Goal: Communication & Community: Answer question/provide support

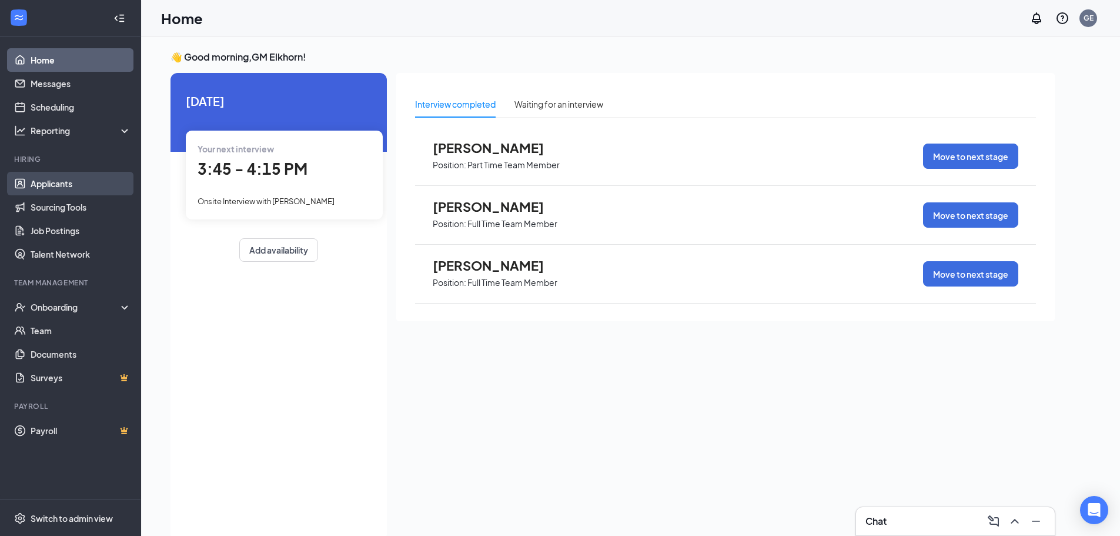
click at [78, 190] on link "Applicants" at bounding box center [81, 184] width 101 height 24
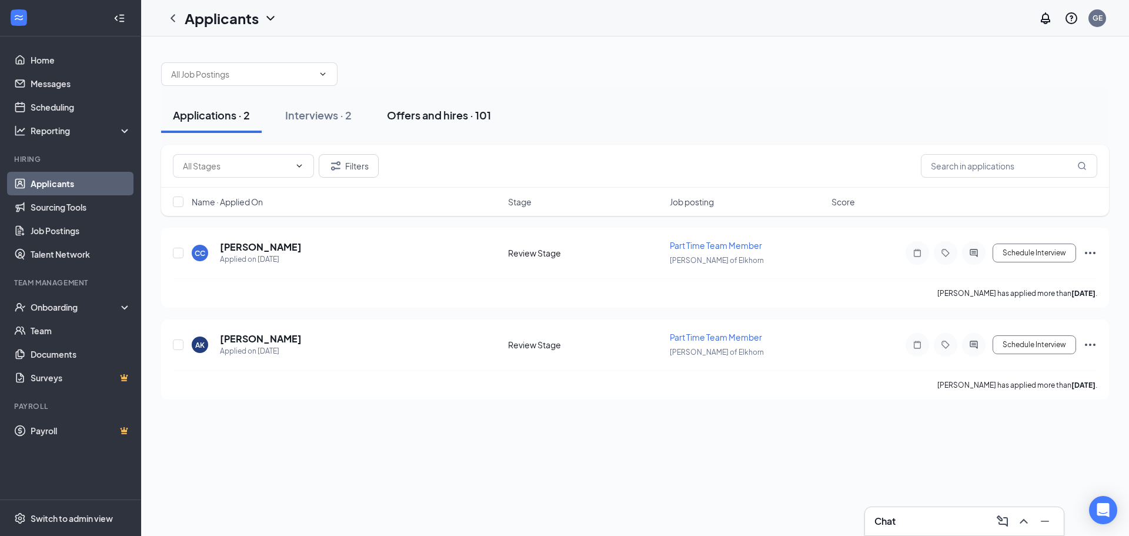
click at [420, 113] on div "Offers and hires · 101" at bounding box center [439, 115] width 104 height 15
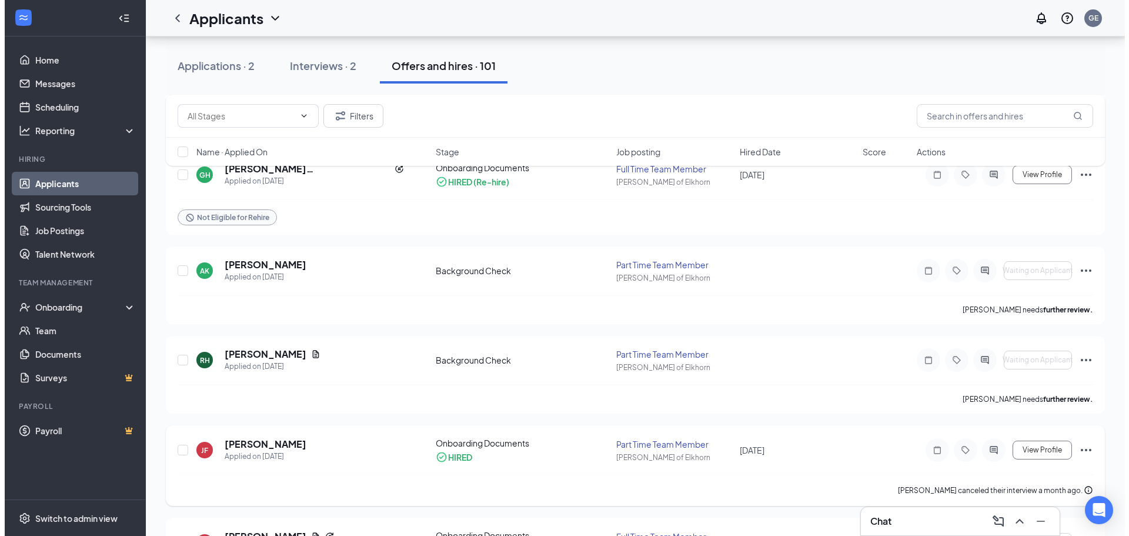
scroll to position [176, 0]
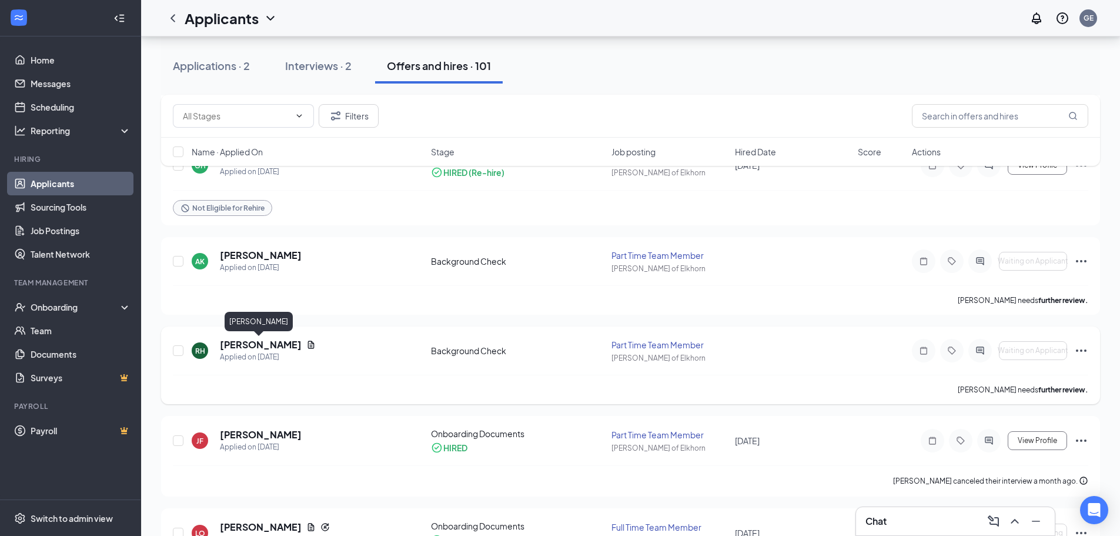
click at [260, 347] on h5 "[PERSON_NAME]" at bounding box center [261, 344] width 82 height 13
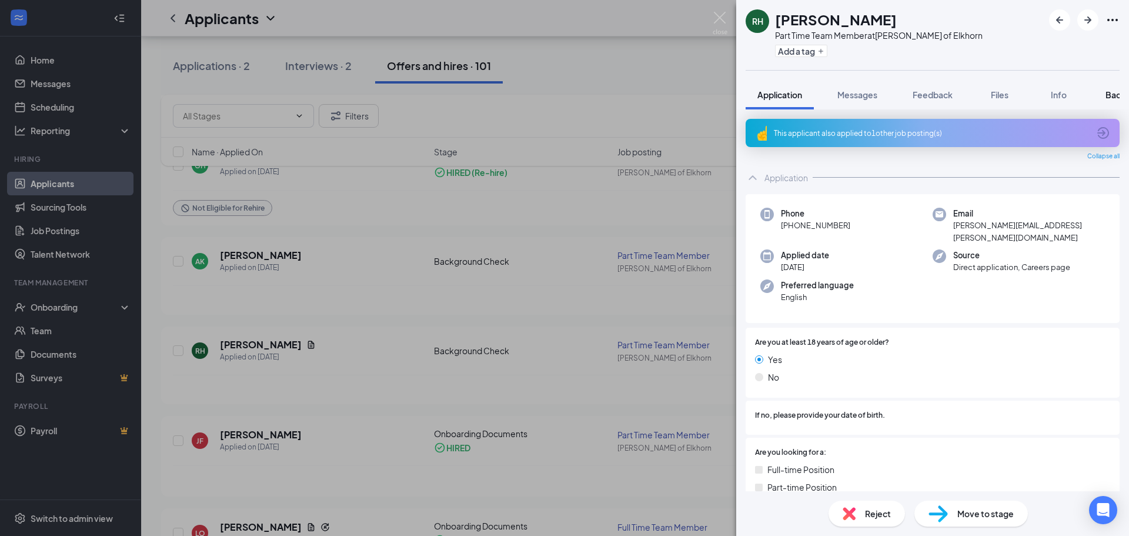
click at [1112, 95] on span "Background" at bounding box center [1129, 94] width 48 height 11
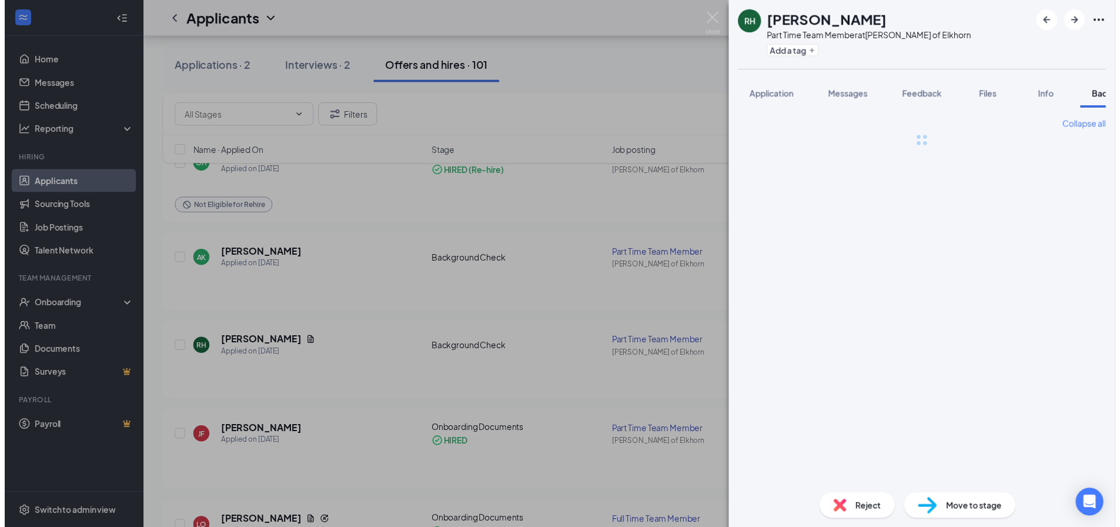
scroll to position [0, 48]
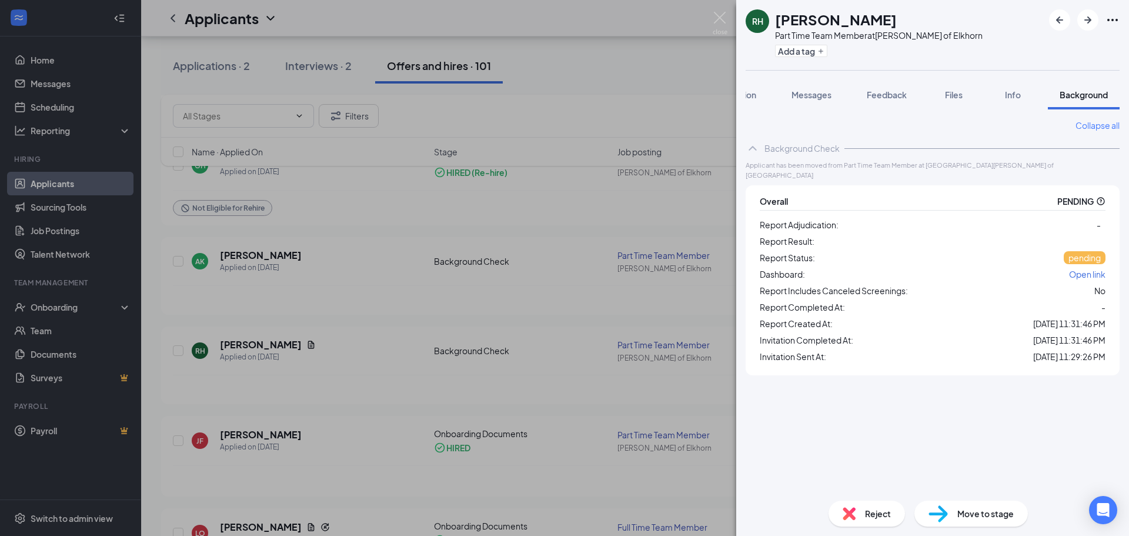
click at [1102, 196] on icon "QuestionInfo" at bounding box center [1100, 200] width 9 height 9
drag, startPoint x: 1102, startPoint y: 190, endPoint x: 856, endPoint y: 212, distance: 247.3
click at [856, 217] on div "Report Adjudication: -" at bounding box center [932, 224] width 346 height 14
click at [391, 302] on div "RH [PERSON_NAME] Part Time Team Member at [GEOGRAPHIC_DATA][PERSON_NAME] of Elk…" at bounding box center [564, 268] width 1129 height 536
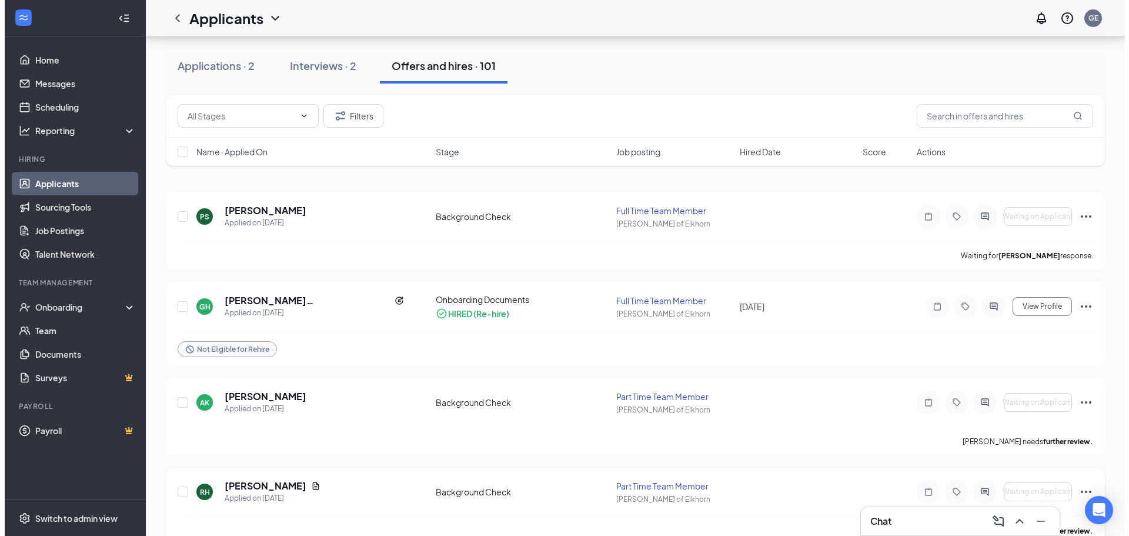
scroll to position [118, 0]
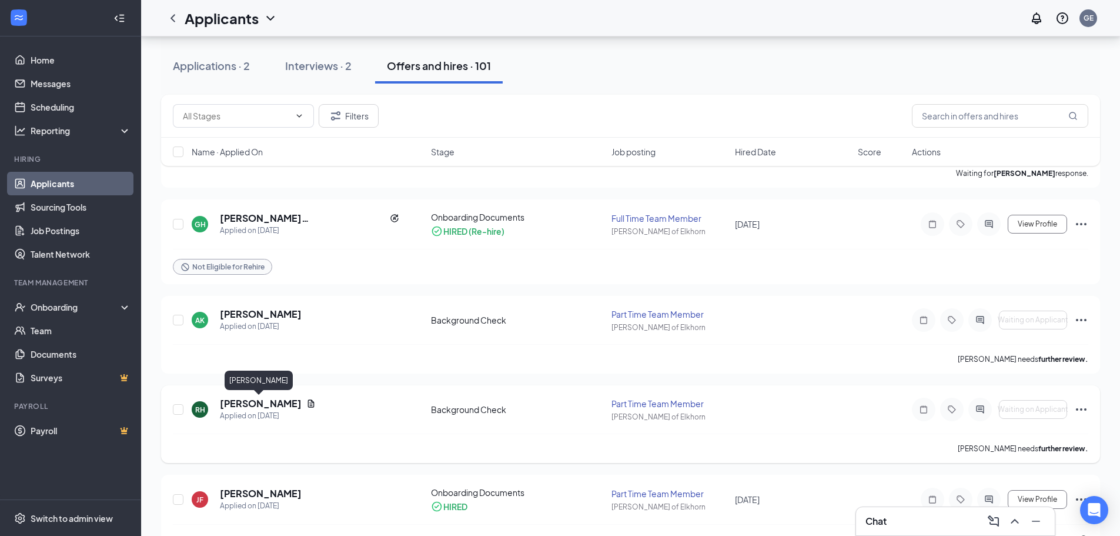
click at [272, 406] on h5 "[PERSON_NAME]" at bounding box center [261, 403] width 82 height 13
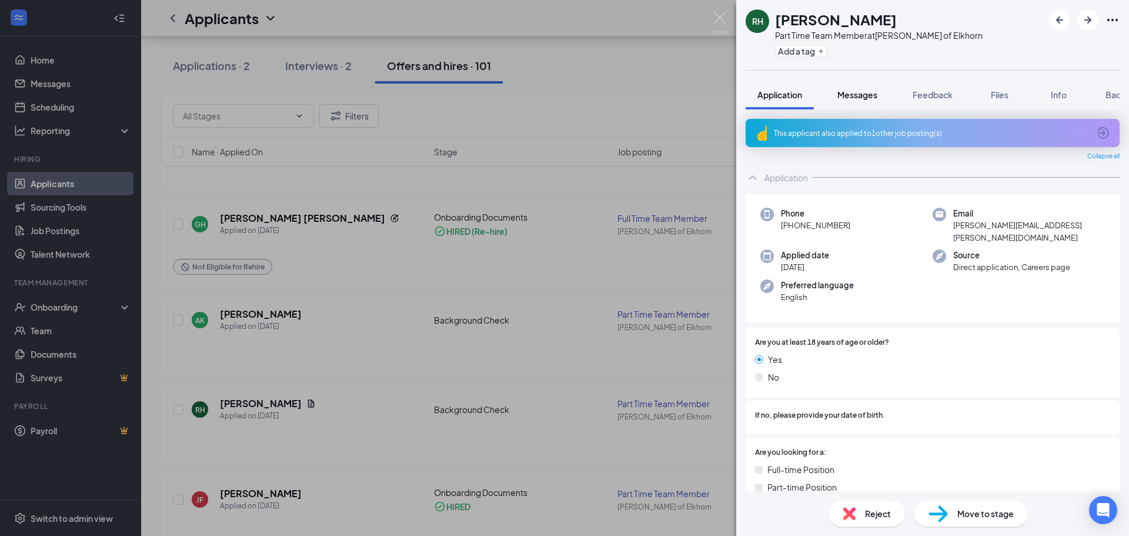
click at [861, 92] on span "Messages" at bounding box center [857, 94] width 40 height 11
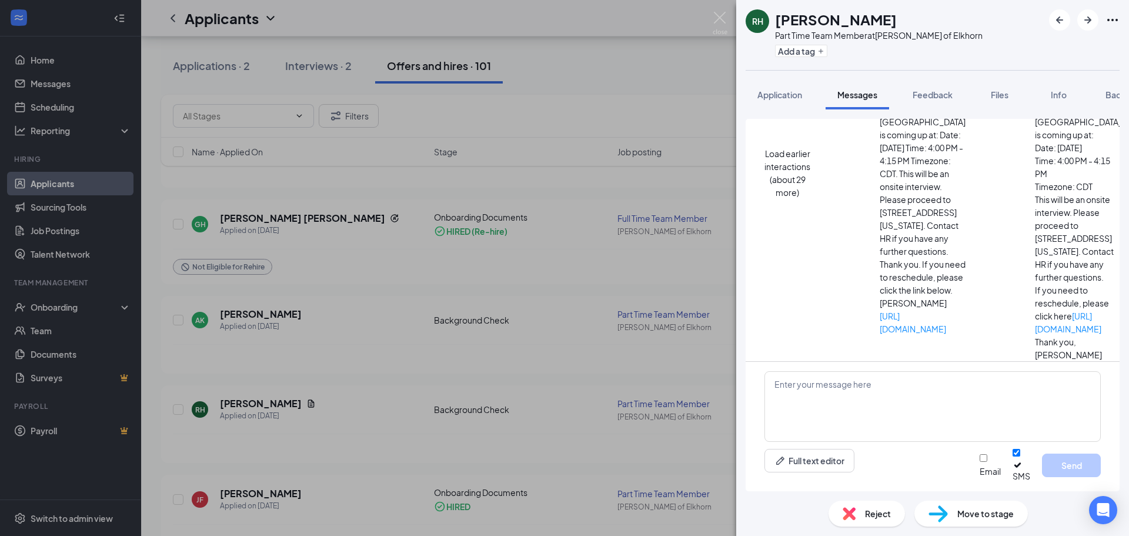
scroll to position [220, 0]
click at [905, 400] on textarea at bounding box center [932, 406] width 336 height 71
click at [892, 389] on textarea "what size pants do you wear (waist size)" at bounding box center [932, 406] width 336 height 71
click at [937, 392] on textarea "what size pants do you wear (waist size)" at bounding box center [932, 406] width 336 height 71
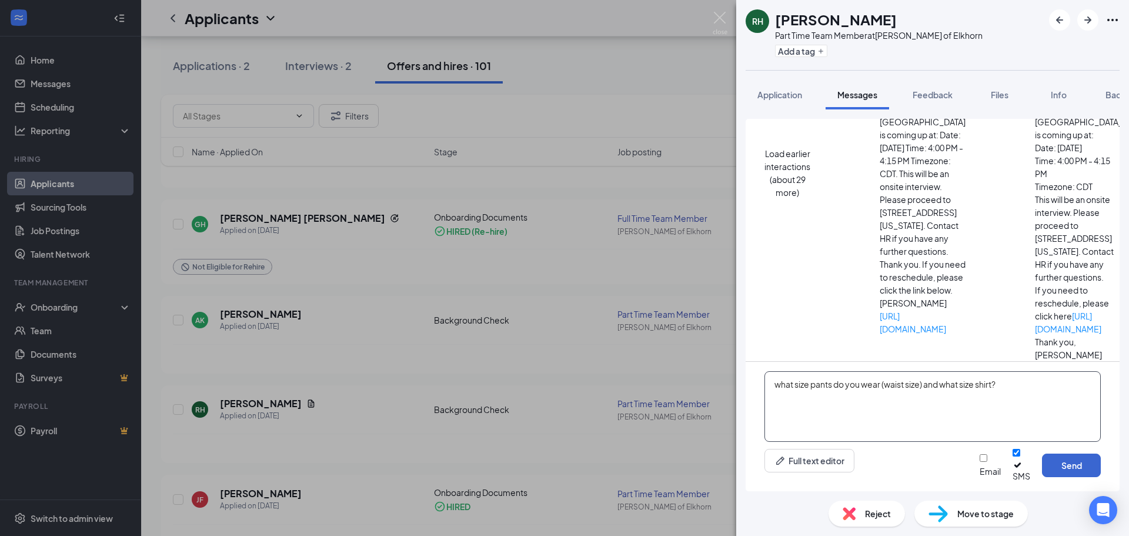
type textarea "what size pants do you wear (waist size) and what size shirt?"
click at [1070, 473] on button "Send" at bounding box center [1071, 465] width 59 height 24
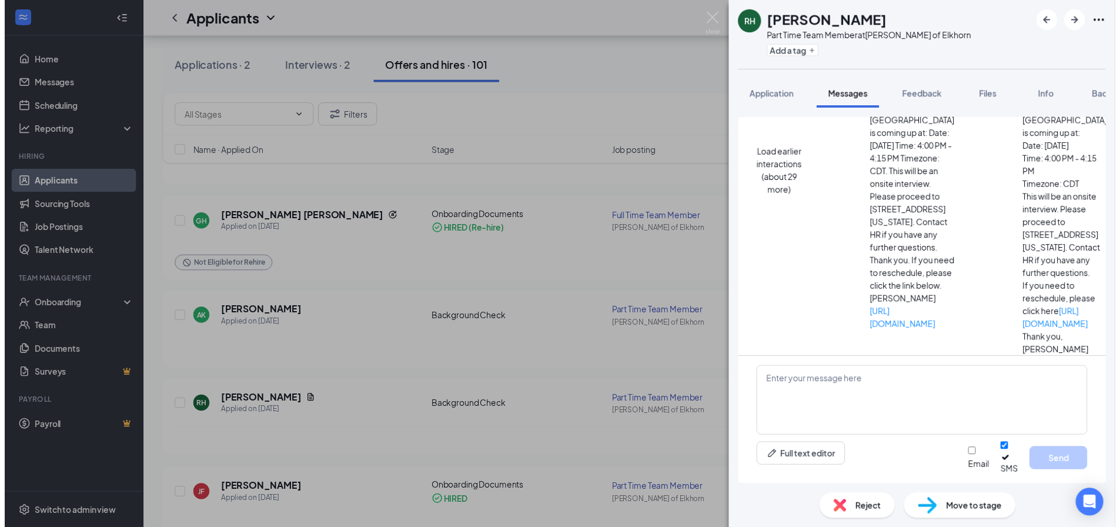
scroll to position [308, 0]
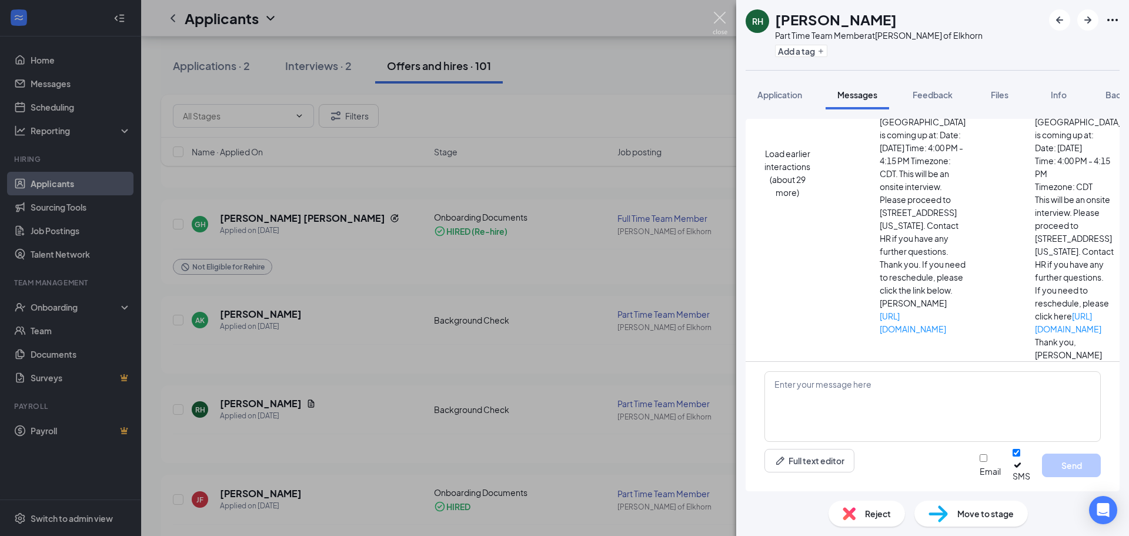
click at [724, 18] on img at bounding box center [719, 23] width 15 height 23
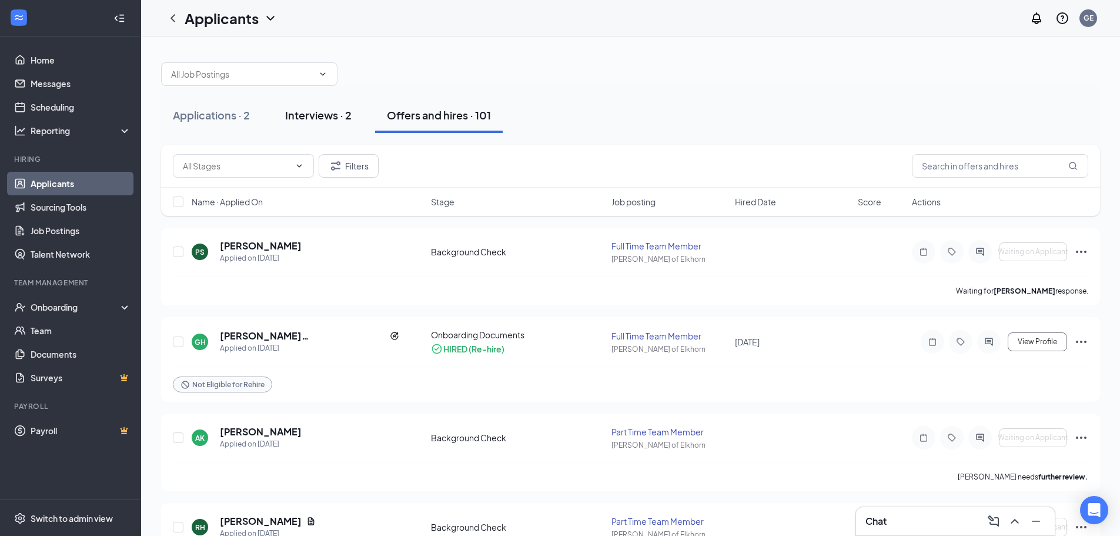
click at [312, 121] on div "Interviews · 2" at bounding box center [318, 115] width 66 height 15
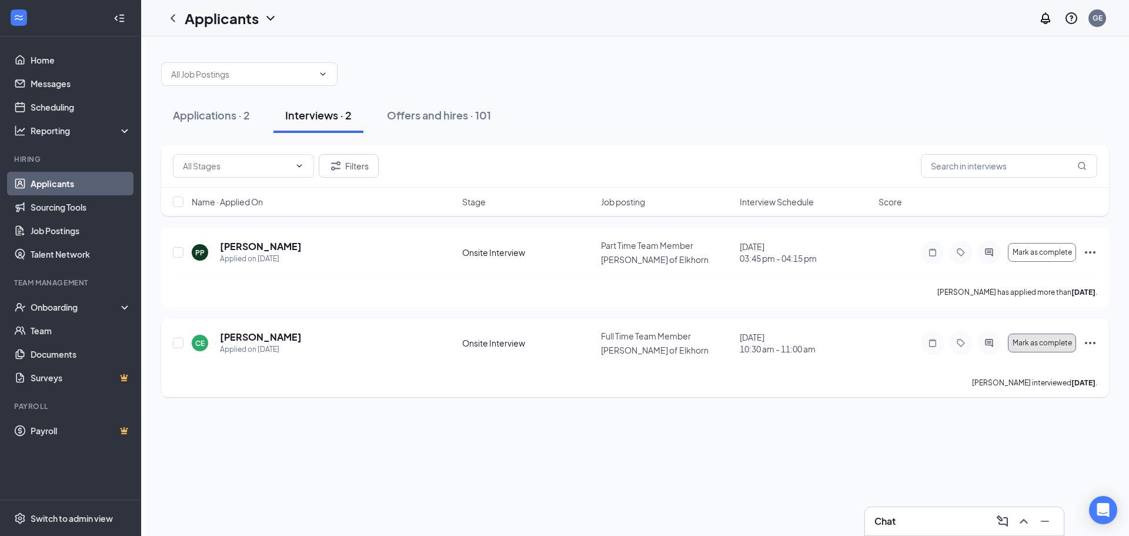
click at [1069, 342] on span "Mark as complete" at bounding box center [1041, 343] width 59 height 8
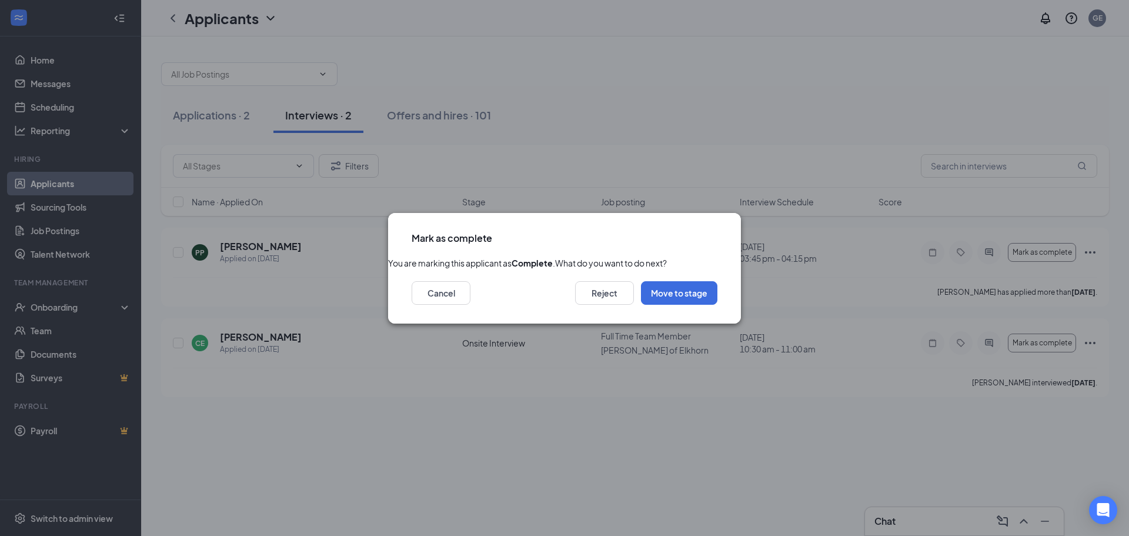
click at [717, 232] on icon "Cross" at bounding box center [717, 232] width 0 height 0
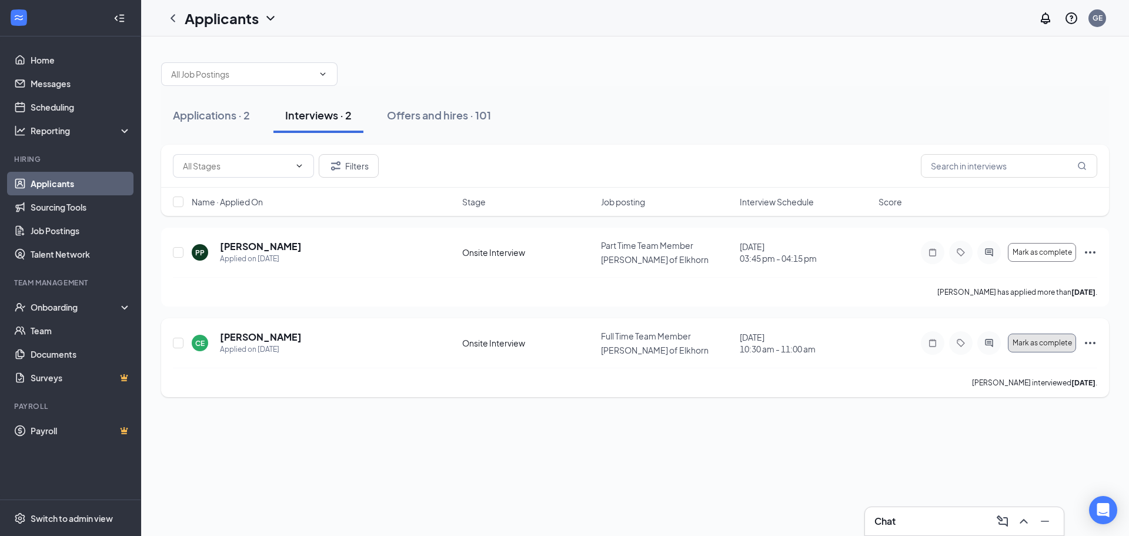
click at [1062, 341] on span "Mark as complete" at bounding box center [1041, 343] width 59 height 8
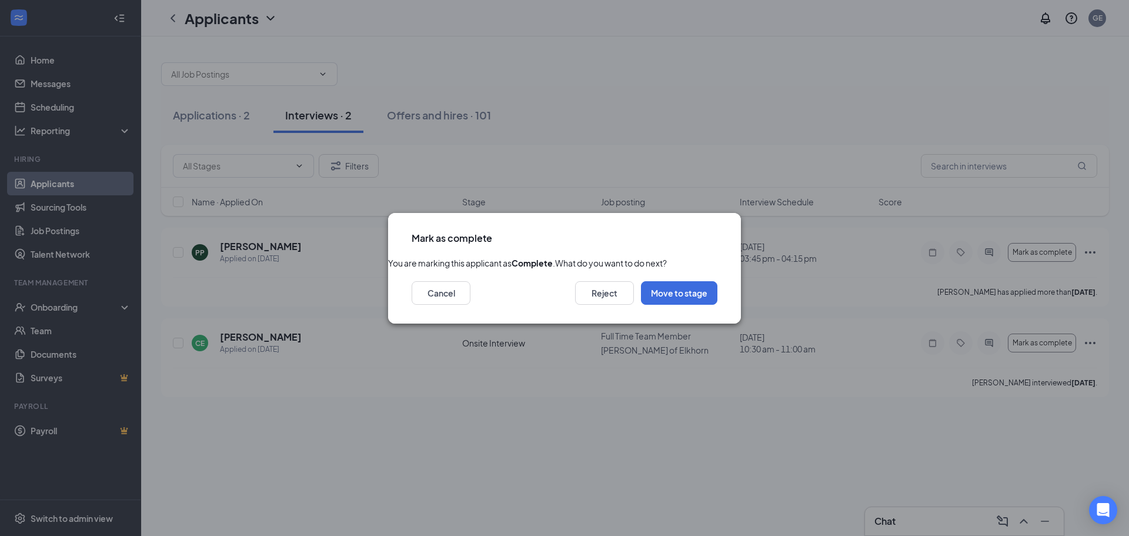
click at [717, 232] on icon "Cross" at bounding box center [717, 232] width 0 height 0
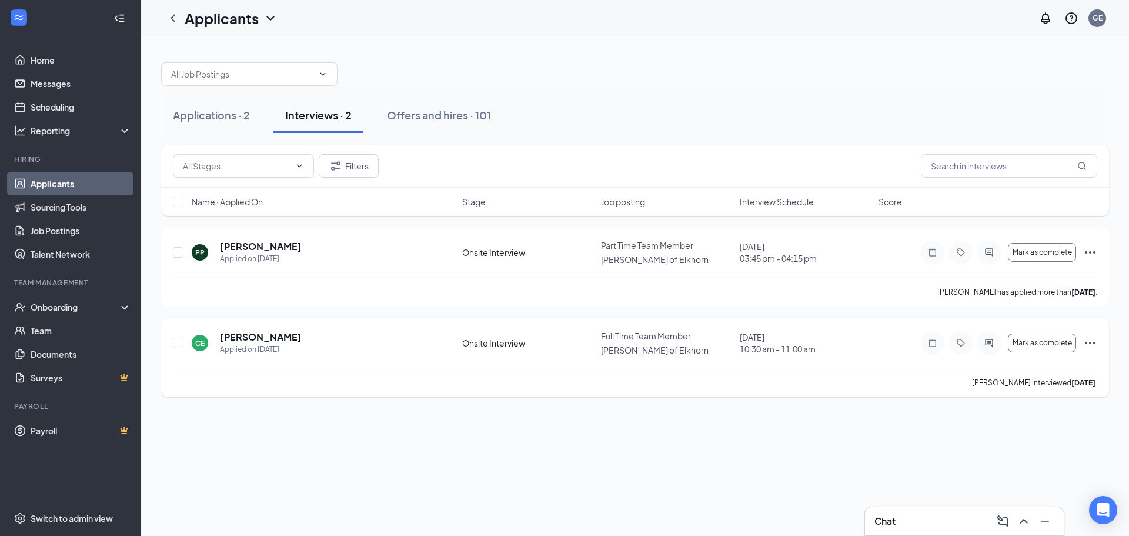
click at [961, 345] on icon "Tag" at bounding box center [960, 342] width 14 height 9
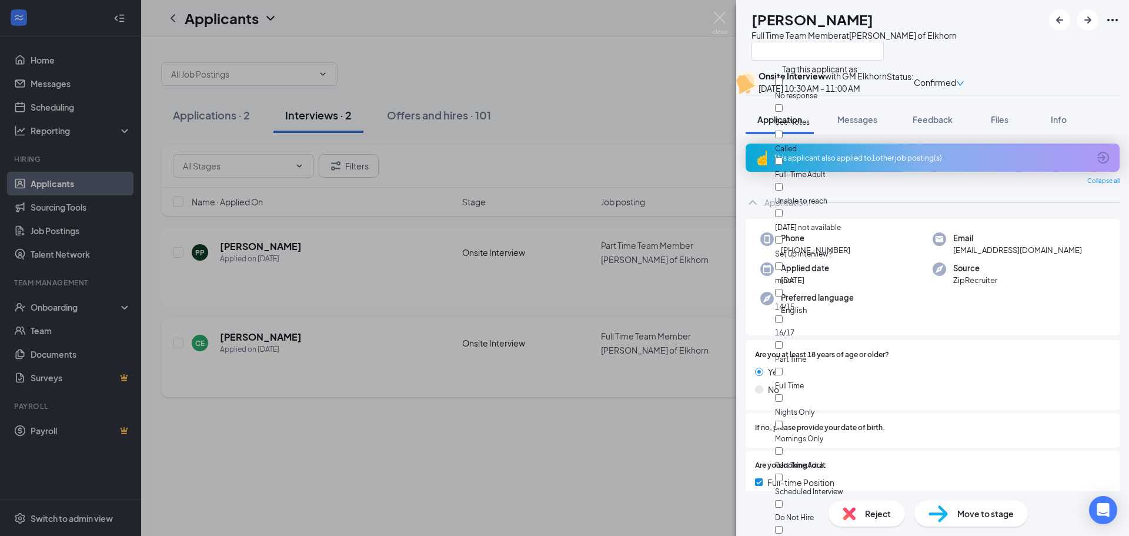
click at [961, 336] on div "Phone [PHONE_NUMBER] Email [EMAIL_ADDRESS][DOMAIN_NAME] Applied date [DATE] Sou…" at bounding box center [932, 277] width 374 height 117
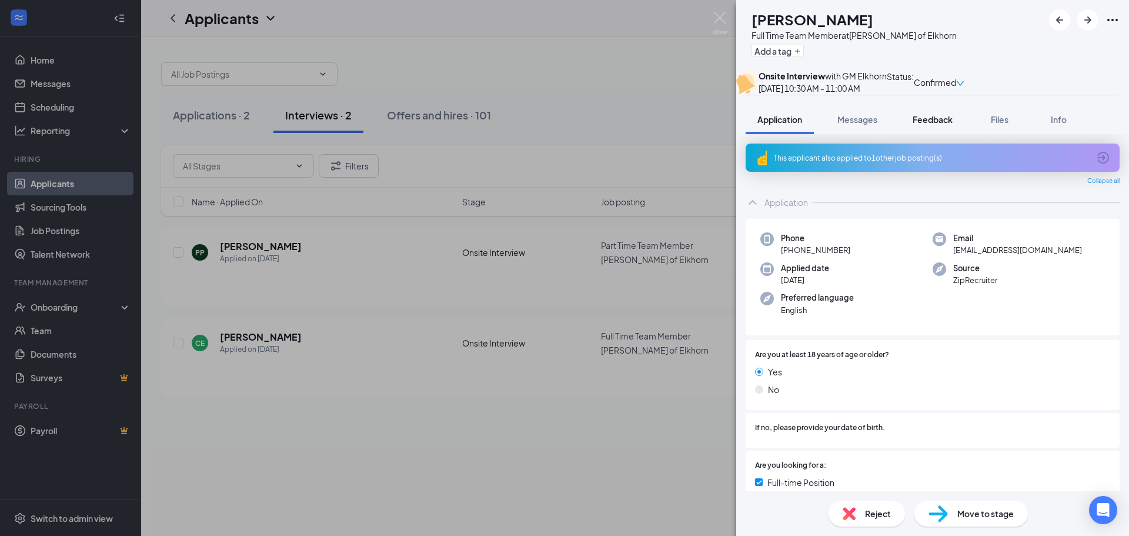
click at [927, 125] on span "Feedback" at bounding box center [932, 119] width 40 height 11
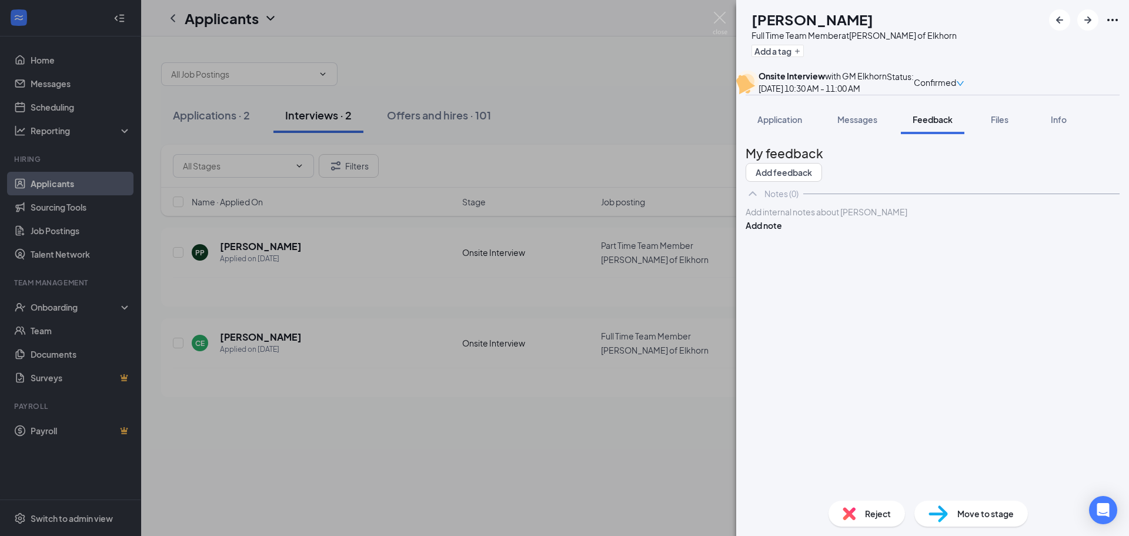
click at [898, 218] on div at bounding box center [932, 212] width 373 height 12
click at [782, 232] on button "Add note" at bounding box center [763, 225] width 36 height 13
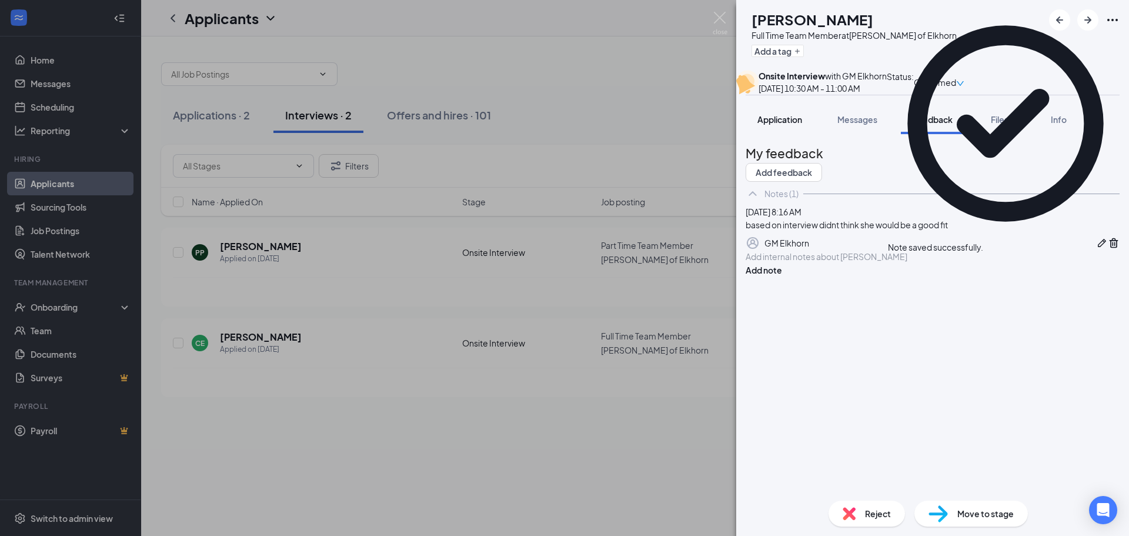
click at [792, 134] on button "Application" at bounding box center [779, 119] width 68 height 29
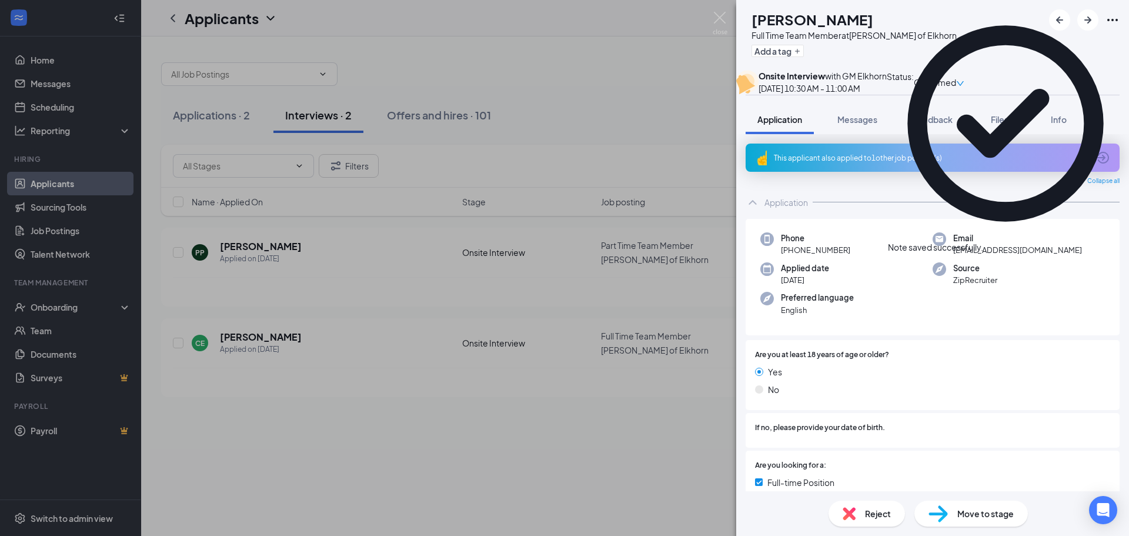
click at [887, 506] on div "Reject" at bounding box center [866, 513] width 76 height 26
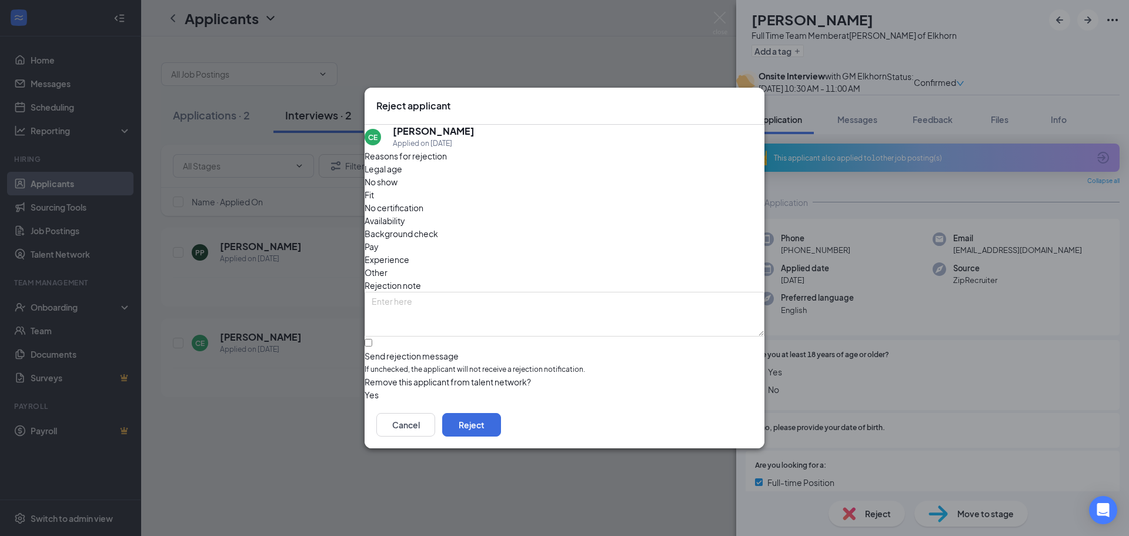
click at [387, 266] on span "Other" at bounding box center [375, 272] width 23 height 13
click at [372, 339] on input "Send rejection message If unchecked, the applicant will not receive a rejection…" at bounding box center [368, 343] width 8 height 8
checkbox input "true"
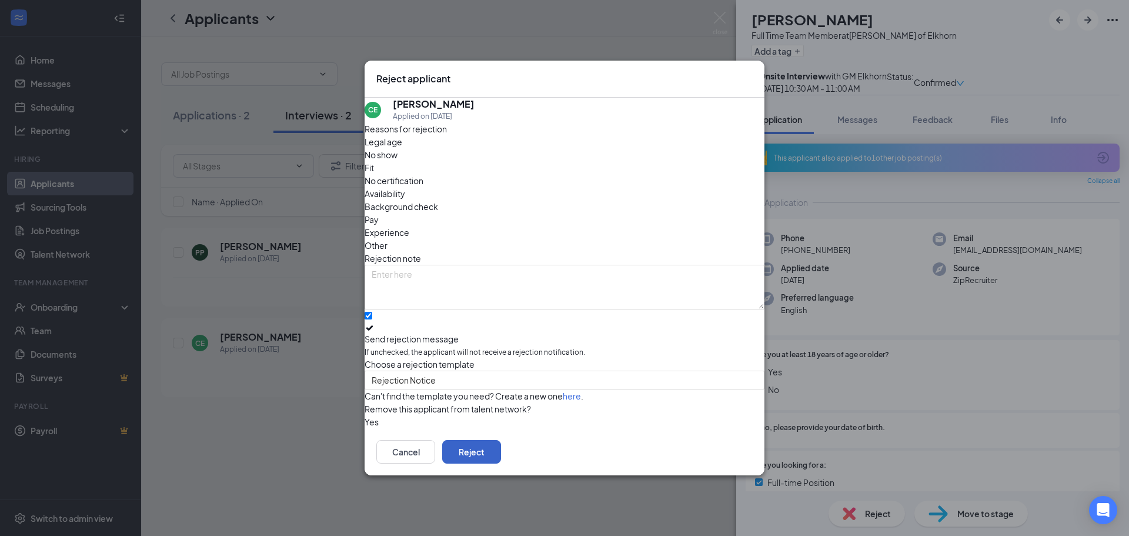
click at [501, 457] on button "Reject" at bounding box center [471, 452] width 59 height 24
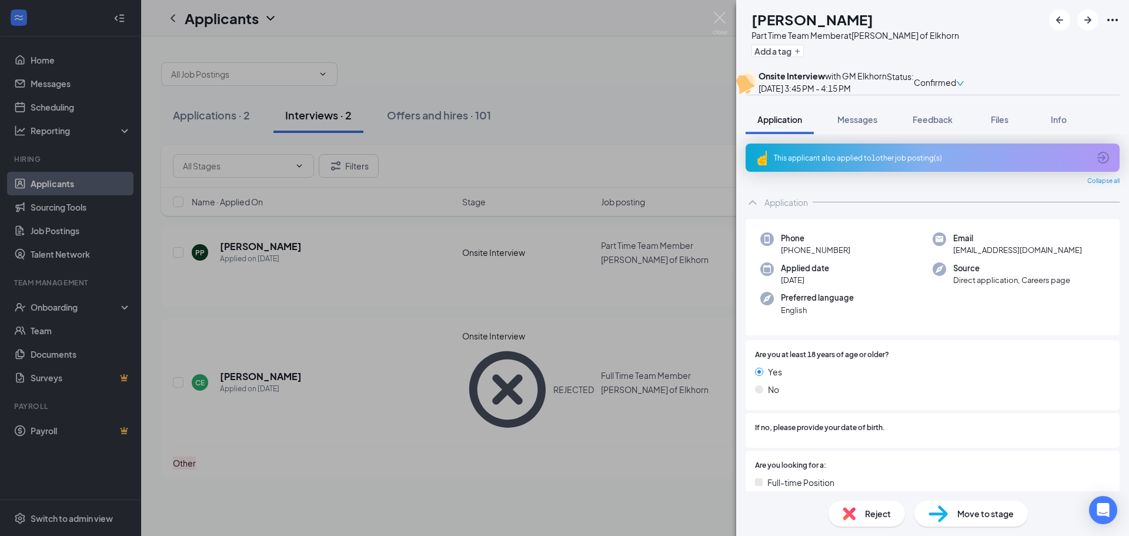
click at [911, 336] on div "Phone [PHONE_NUMBER] Email [EMAIL_ADDRESS][DOMAIN_NAME] Applied date [DATE] Sou…" at bounding box center [932, 277] width 374 height 117
click at [864, 125] on span "Messages" at bounding box center [857, 119] width 40 height 11
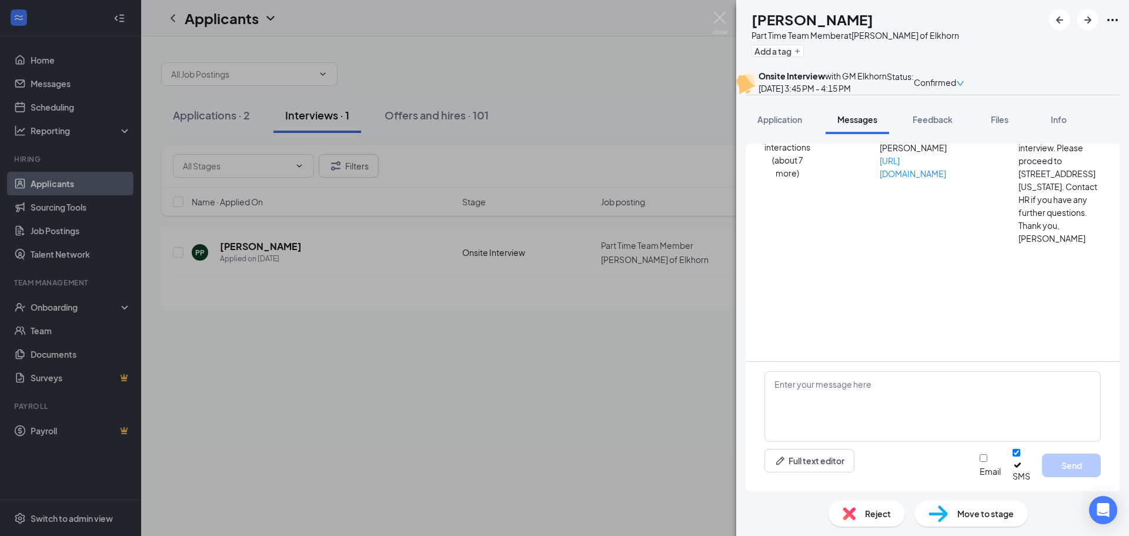
scroll to position [346, 0]
click at [718, 21] on img at bounding box center [719, 23] width 15 height 23
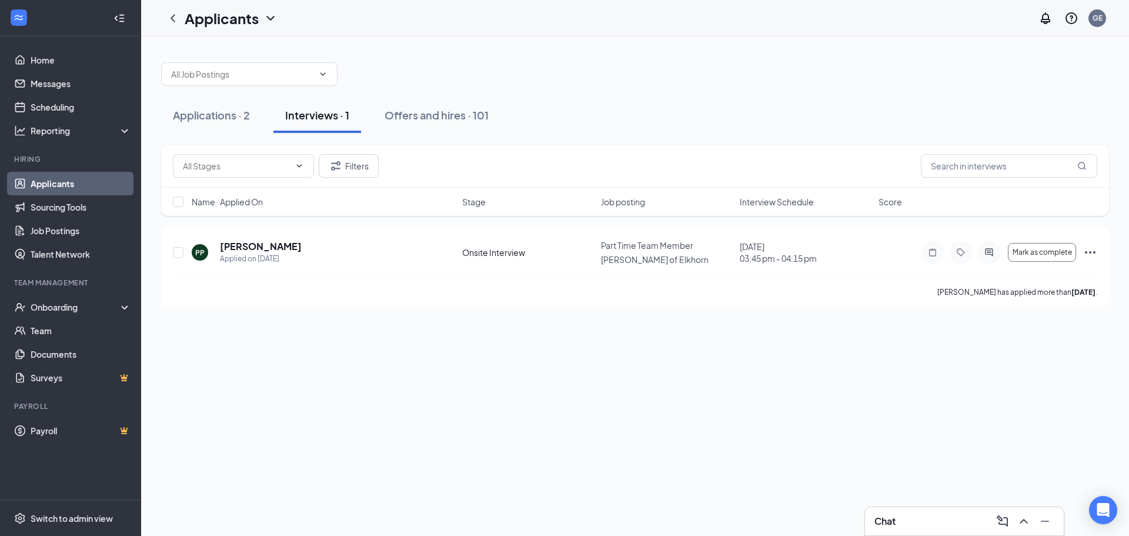
click at [833, 359] on div "Applications · 2 Interviews · 1 Offers and hires · 101 Filters Name · Applied O…" at bounding box center [635, 285] width 988 height 499
click at [427, 118] on div "Offers and hires · 101" at bounding box center [436, 115] width 104 height 15
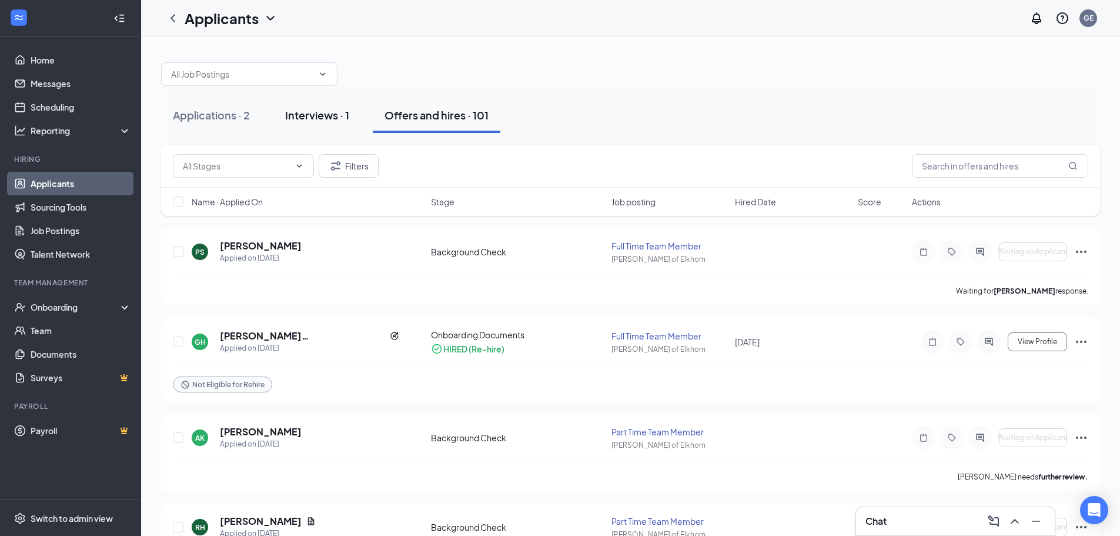
click at [322, 116] on div "Interviews · 1" at bounding box center [317, 115] width 64 height 15
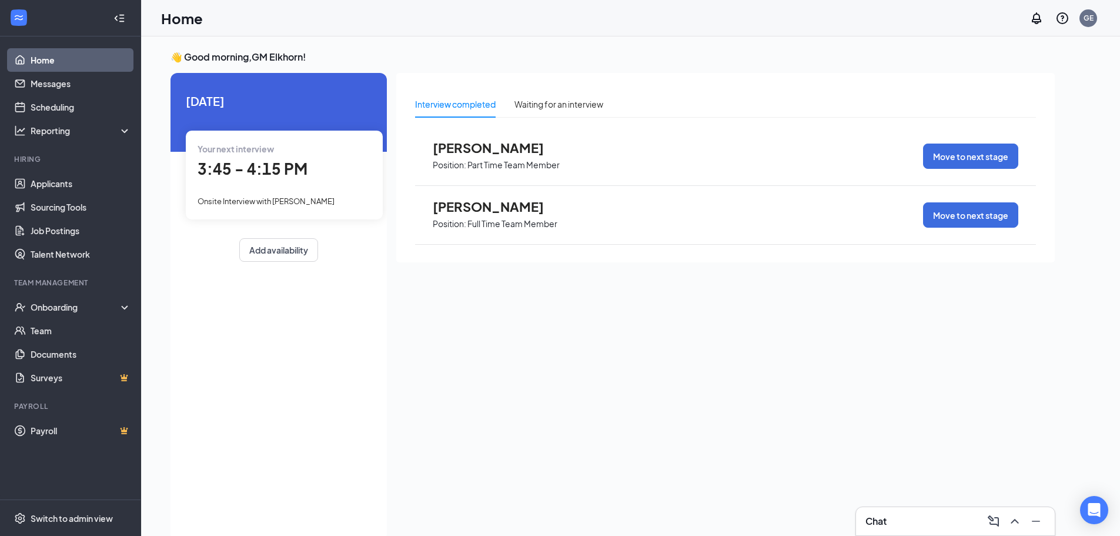
click at [520, 151] on span "[PERSON_NAME]" at bounding box center [497, 147] width 129 height 15
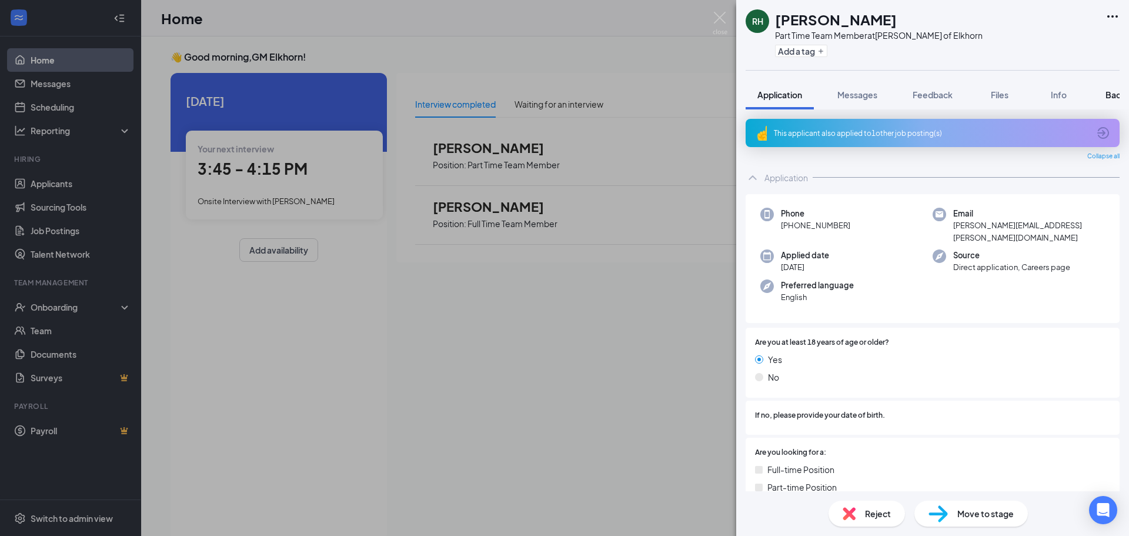
click at [1111, 92] on span "Background" at bounding box center [1129, 94] width 48 height 11
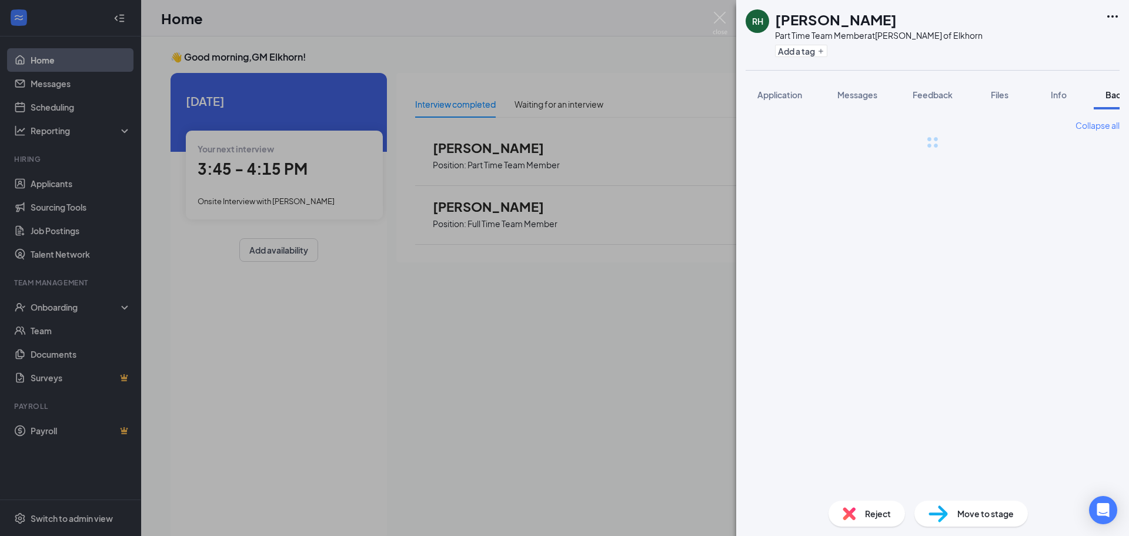
scroll to position [0, 48]
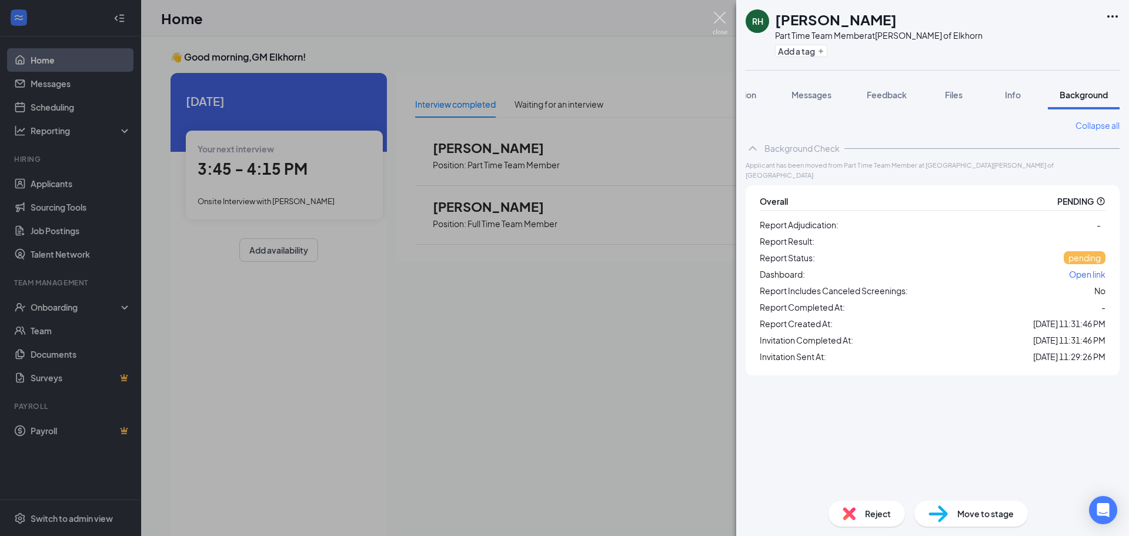
click at [722, 22] on img at bounding box center [719, 23] width 15 height 23
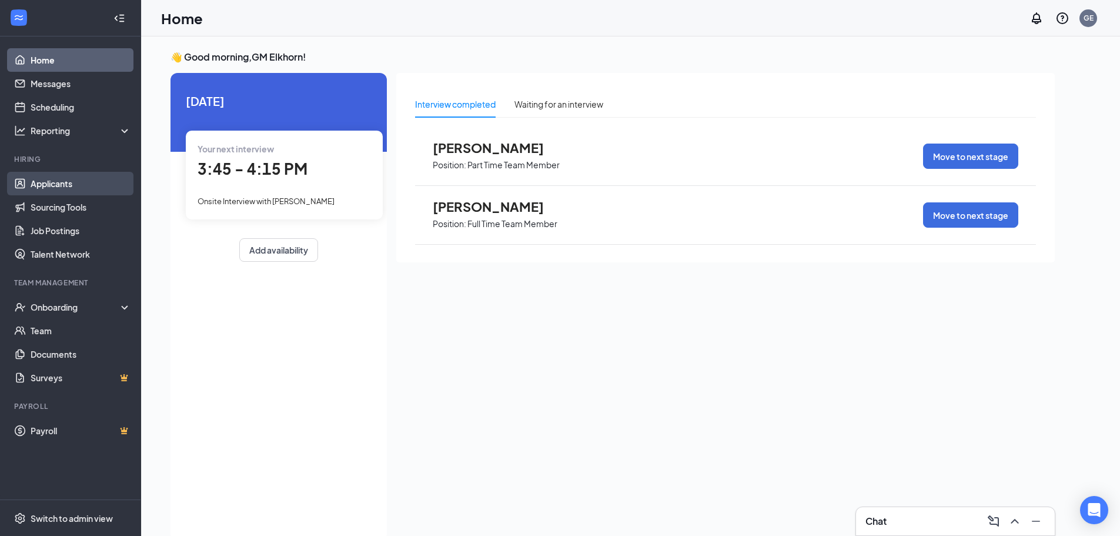
click at [44, 188] on link "Applicants" at bounding box center [81, 184] width 101 height 24
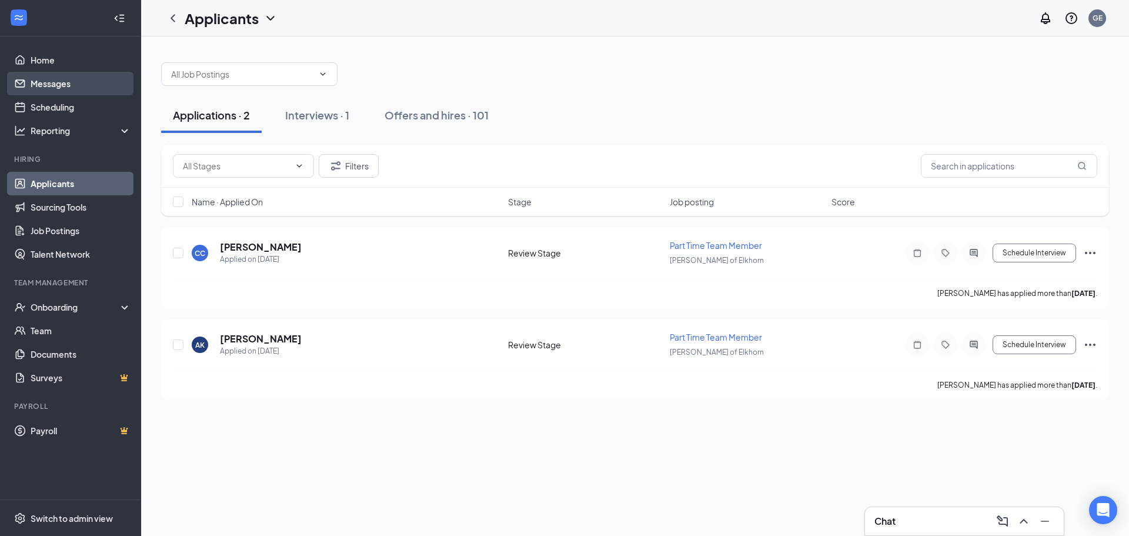
click at [73, 89] on link "Messages" at bounding box center [81, 84] width 101 height 24
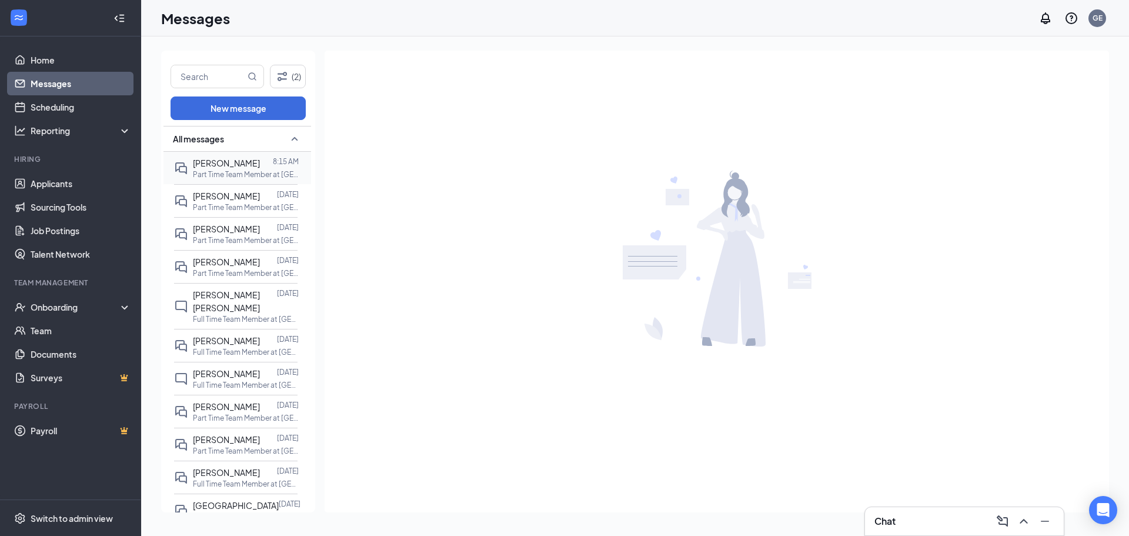
click at [235, 168] on span "[PERSON_NAME]" at bounding box center [226, 163] width 67 height 11
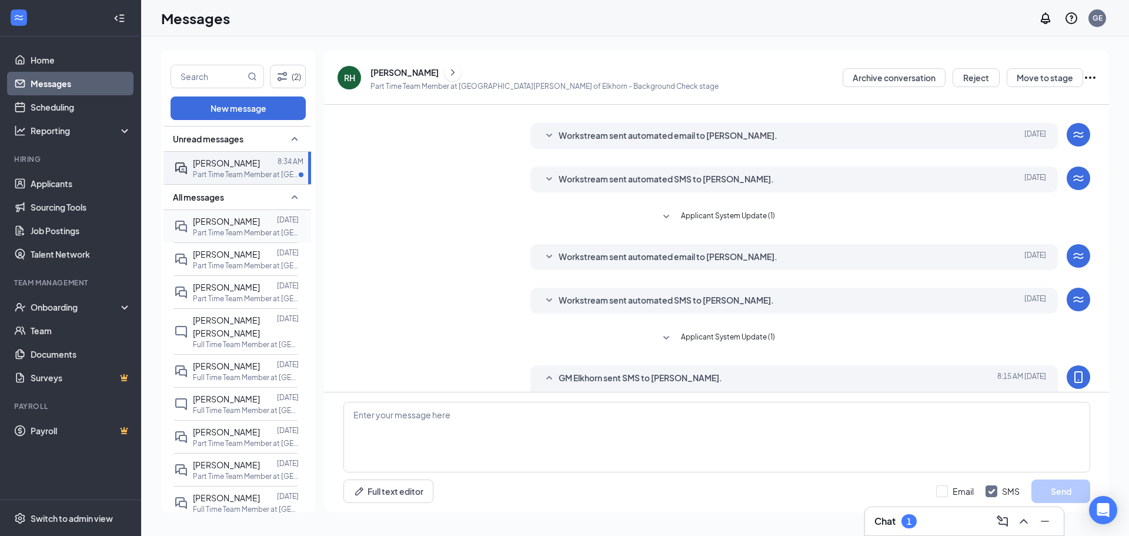
scroll to position [154, 0]
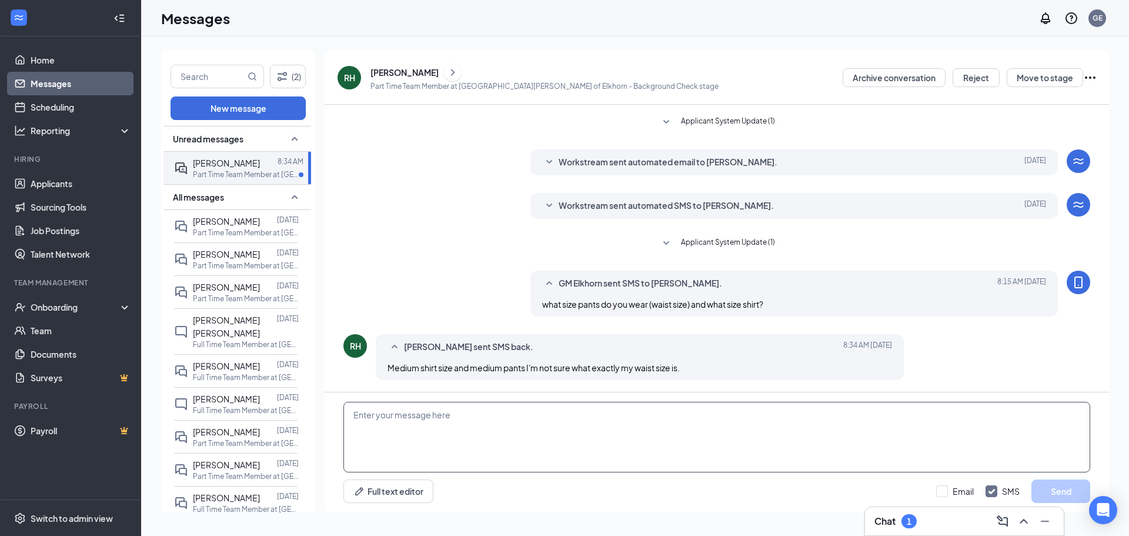
click at [464, 431] on textarea at bounding box center [716, 436] width 747 height 71
type textarea "it would be like your jean size, if that helps"
click at [1061, 491] on button "Send" at bounding box center [1060, 491] width 59 height 24
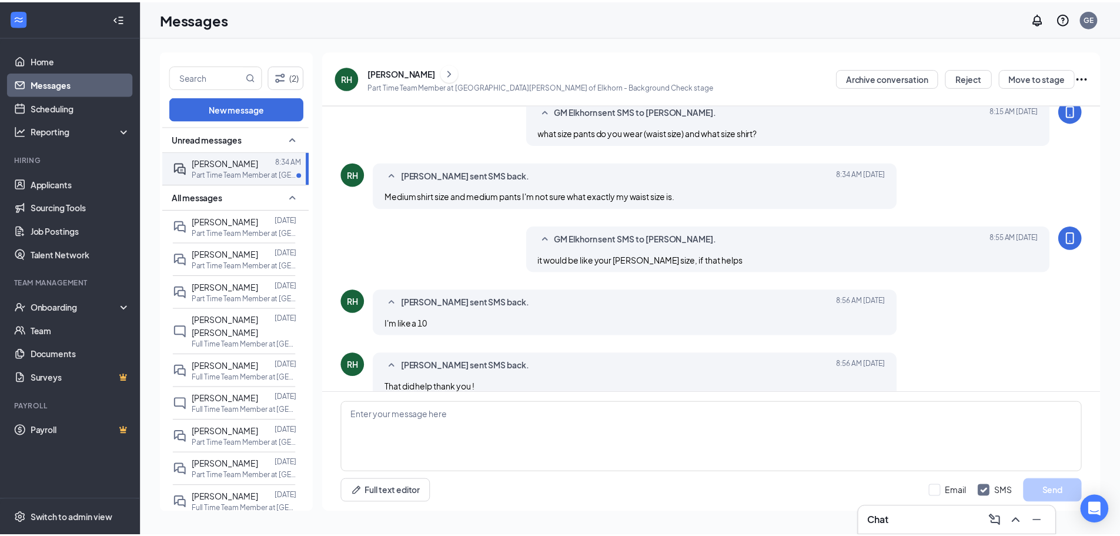
scroll to position [344, 0]
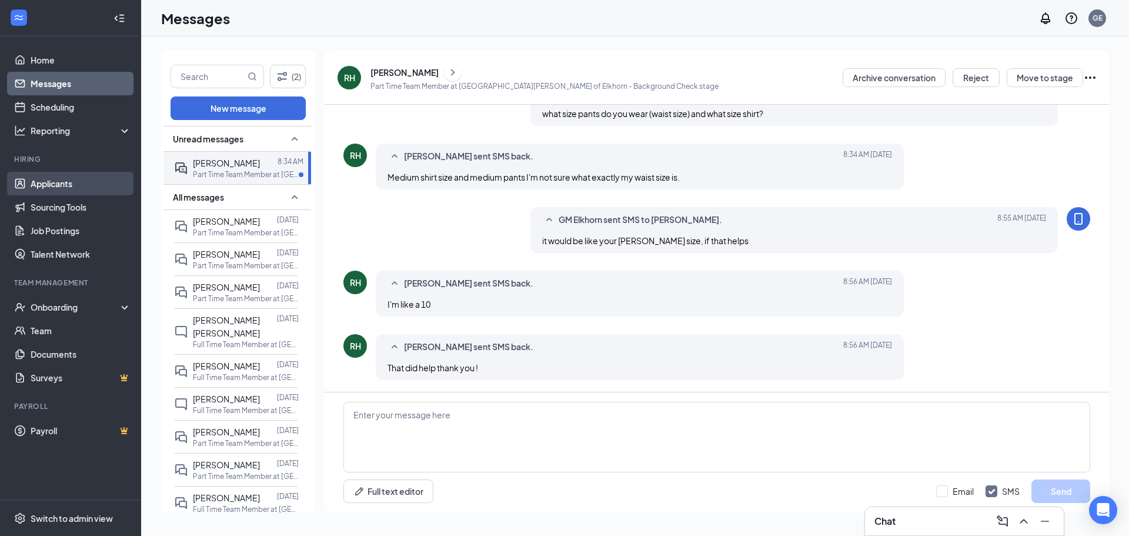
click at [71, 187] on link "Applicants" at bounding box center [81, 184] width 101 height 24
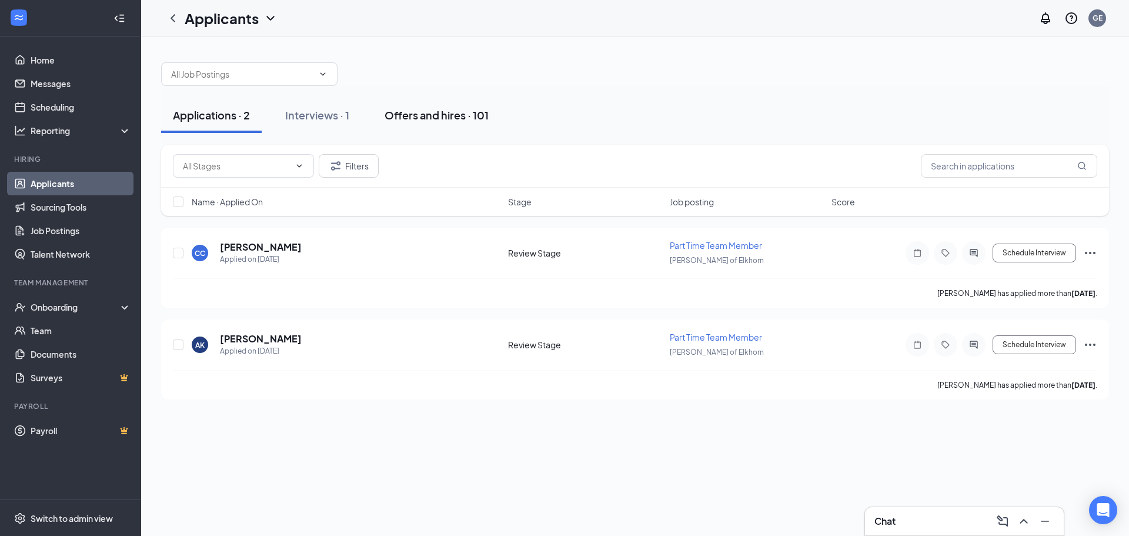
click at [409, 115] on div "Offers and hires · 101" at bounding box center [436, 115] width 104 height 15
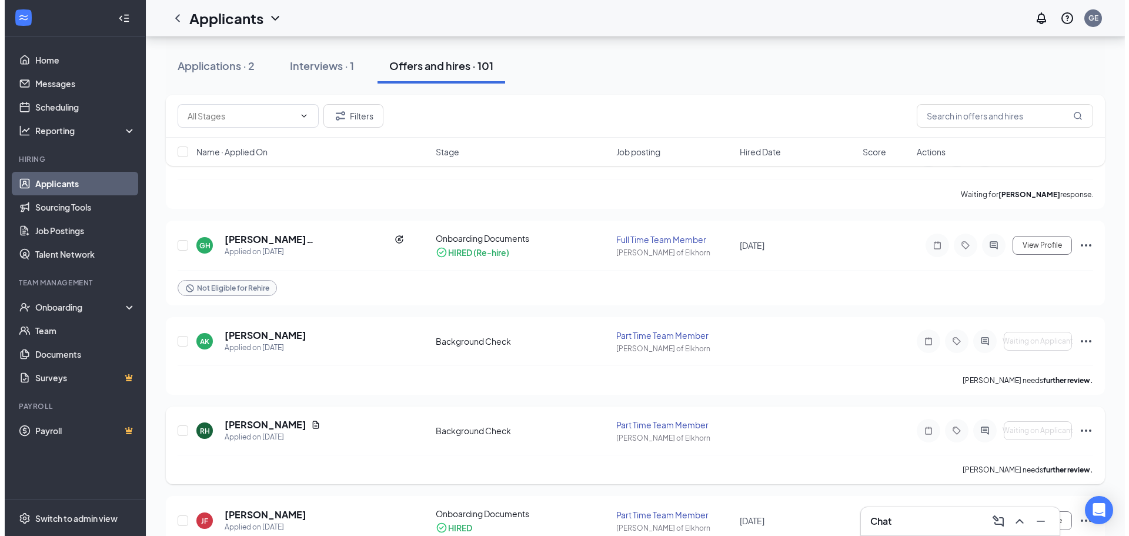
scroll to position [118, 0]
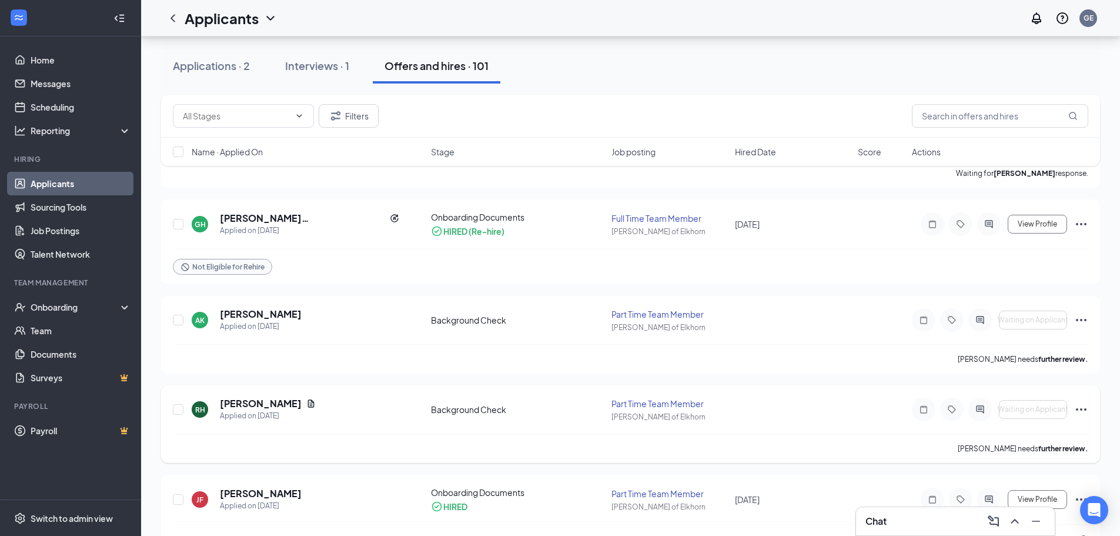
click at [1082, 412] on icon "Ellipses" at bounding box center [1081, 409] width 14 height 14
click at [1077, 343] on div "AK Alaina Kunes Applied on Aug 4 Background Check Part Time Team Member Culver'…" at bounding box center [630, 325] width 915 height 36
click at [1086, 320] on icon "Ellipses" at bounding box center [1081, 320] width 14 height 14
click at [824, 330] on div "AK Alaina Kunes Applied on Aug 4 Background Check Part Time Team Member Culver'…" at bounding box center [630, 325] width 915 height 36
click at [232, 313] on h5 "[PERSON_NAME]" at bounding box center [261, 313] width 82 height 13
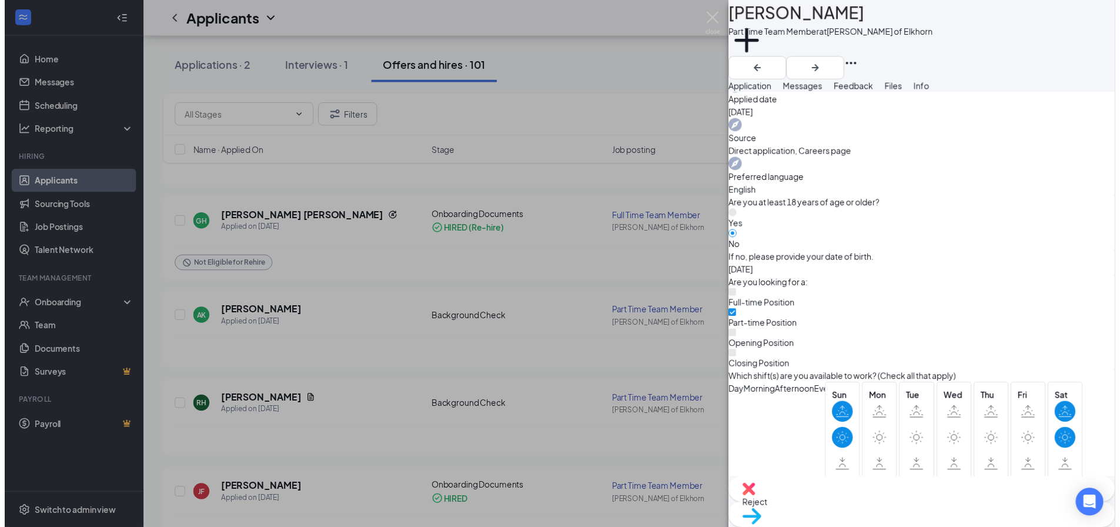
scroll to position [460, 0]
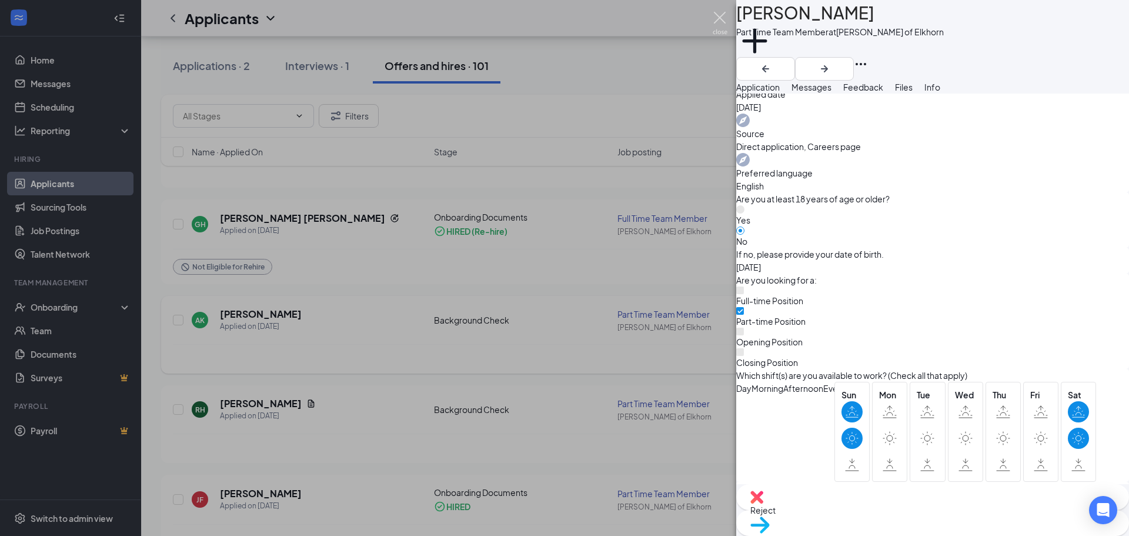
click at [718, 15] on img at bounding box center [719, 23] width 15 height 23
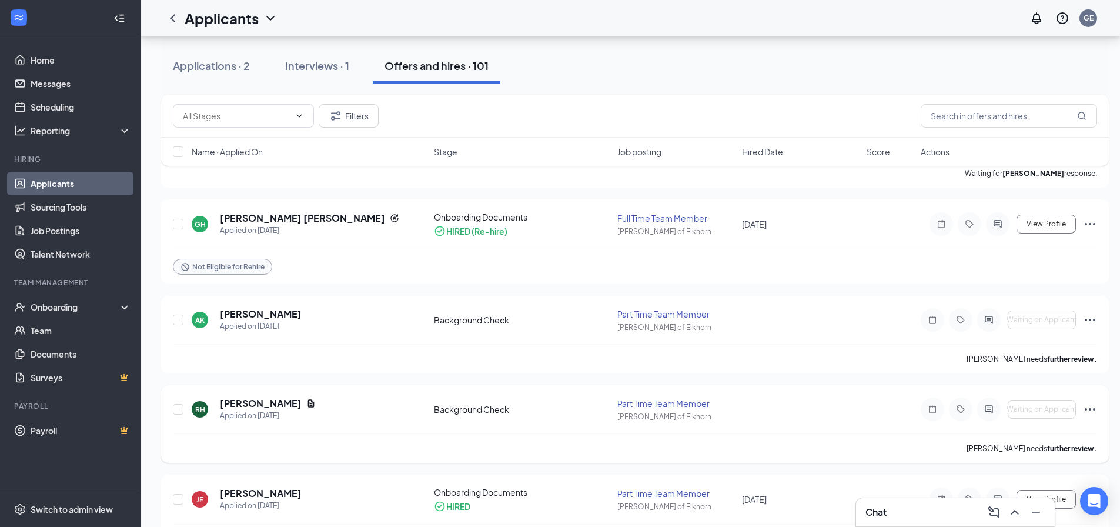
click at [1092, 408] on icon "Ellipses" at bounding box center [1090, 409] width 14 height 14
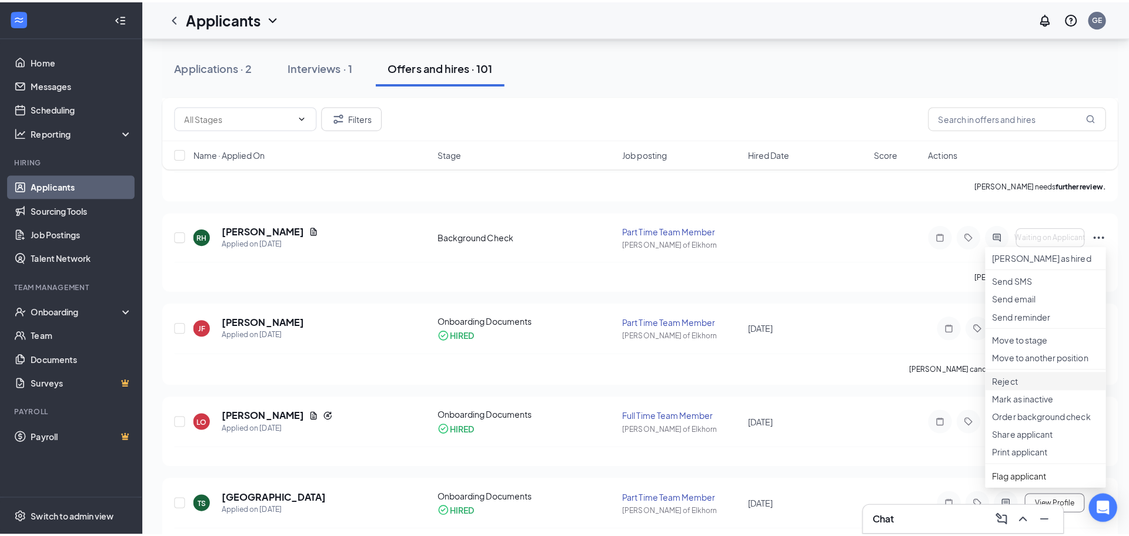
scroll to position [294, 0]
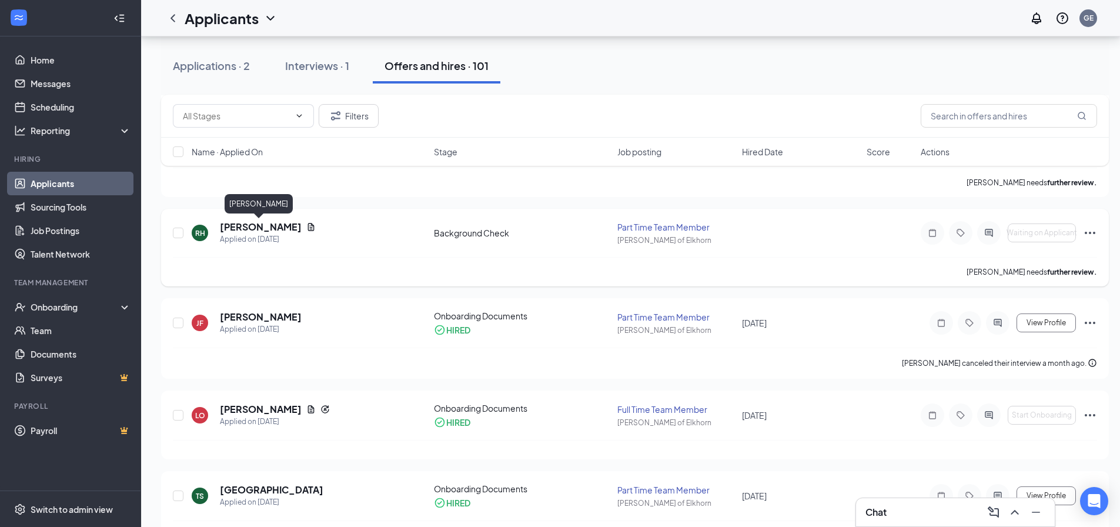
click at [247, 225] on h5 "[PERSON_NAME]" at bounding box center [261, 226] width 82 height 13
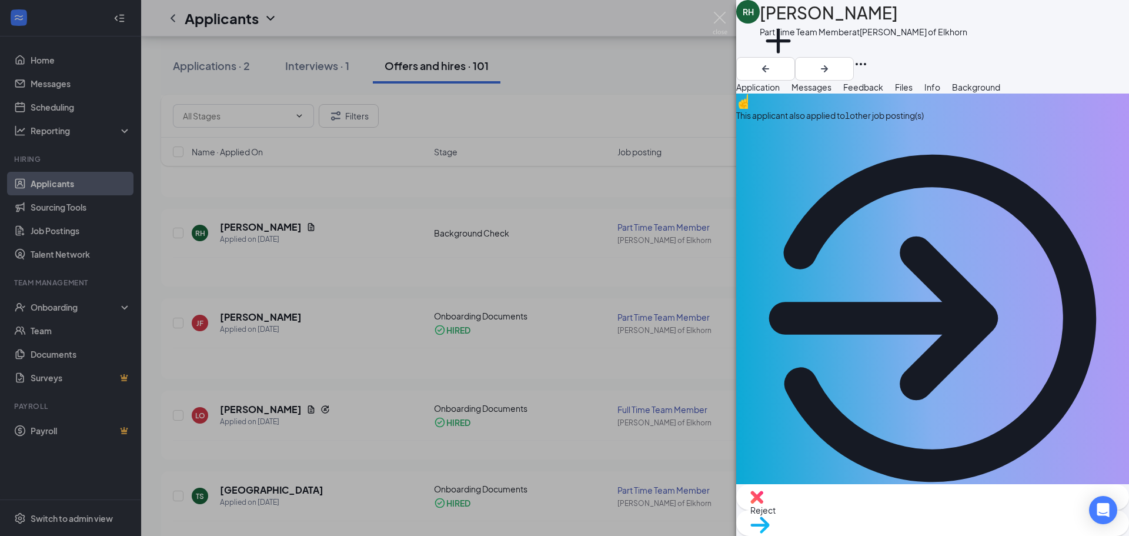
click at [1000, 92] on span "Background" at bounding box center [976, 87] width 48 height 11
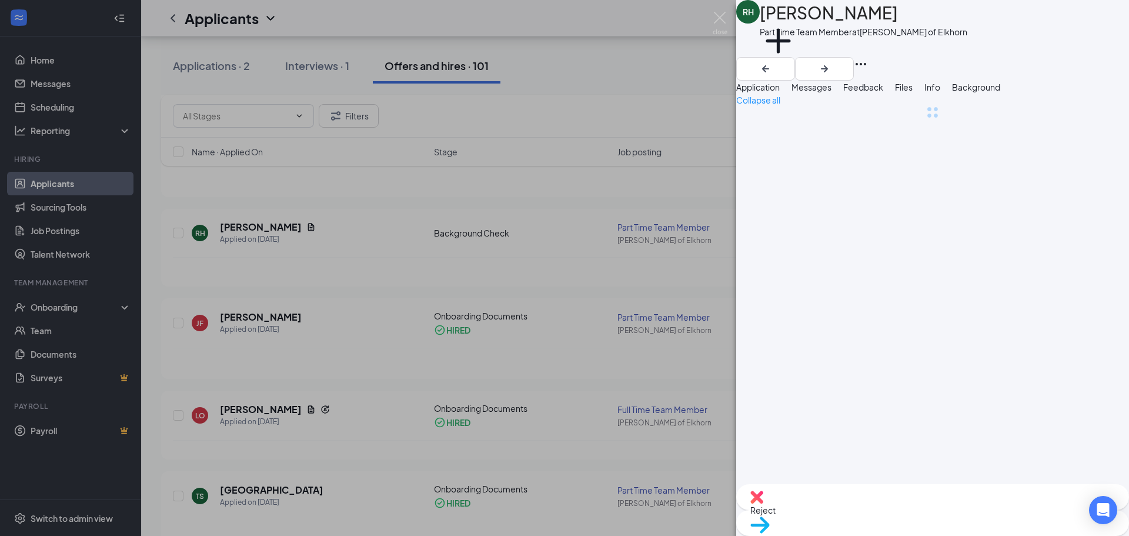
scroll to position [0, 48]
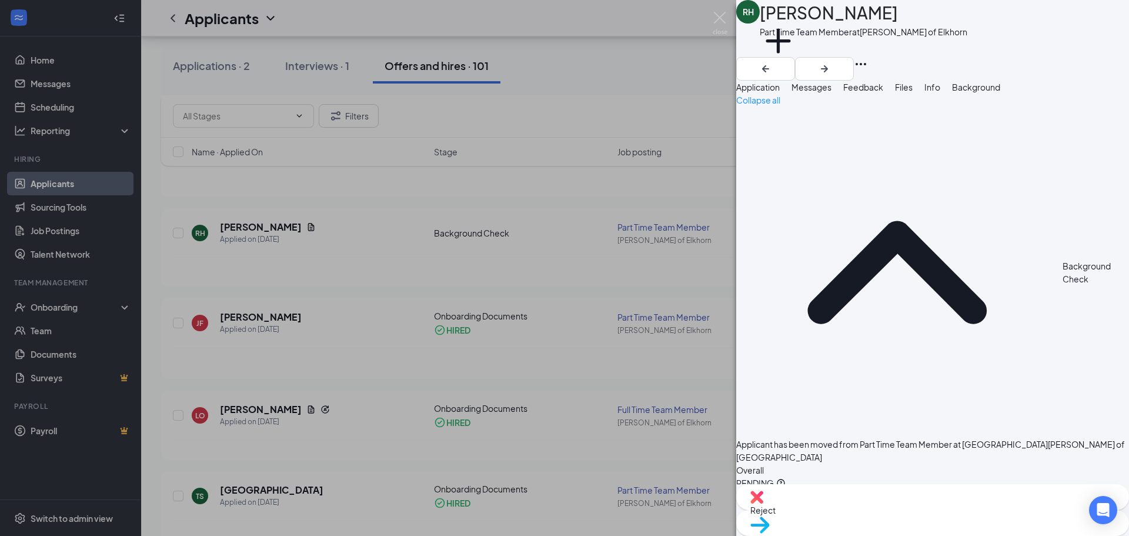
click at [815, 88] on button "Messages" at bounding box center [811, 87] width 40 height 13
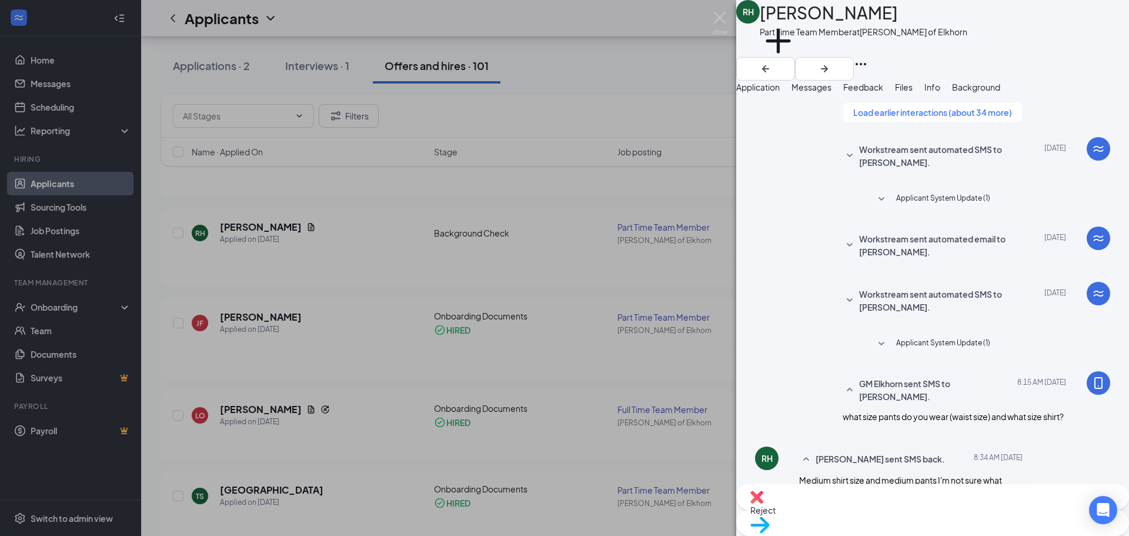
scroll to position [93, 0]
click at [948, 337] on span "Applicant System Update (1)" at bounding box center [943, 344] width 94 height 14
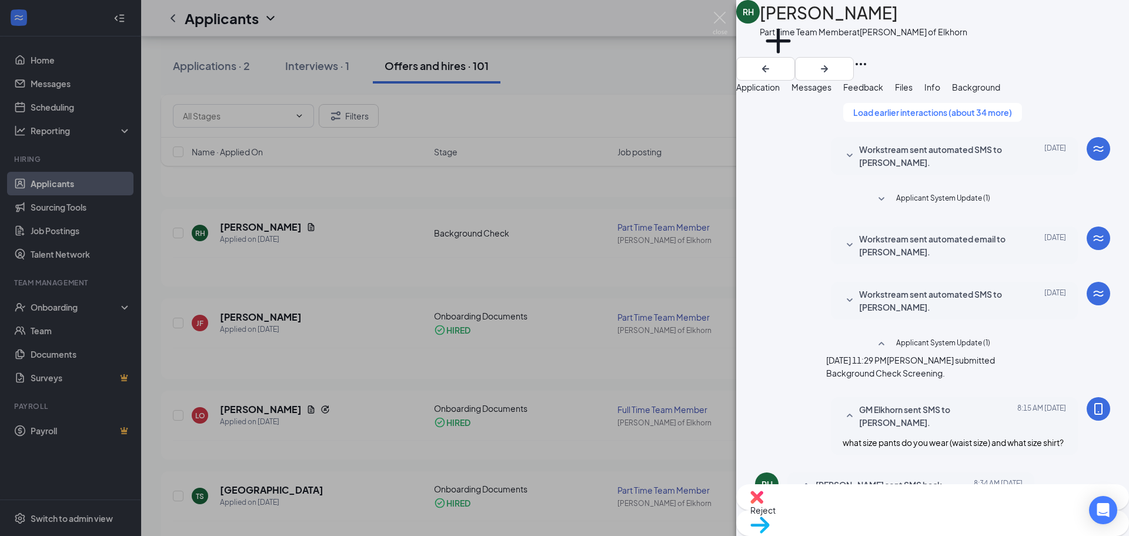
click at [842, 293] on icon "SmallChevronDown" at bounding box center [849, 300] width 14 height 14
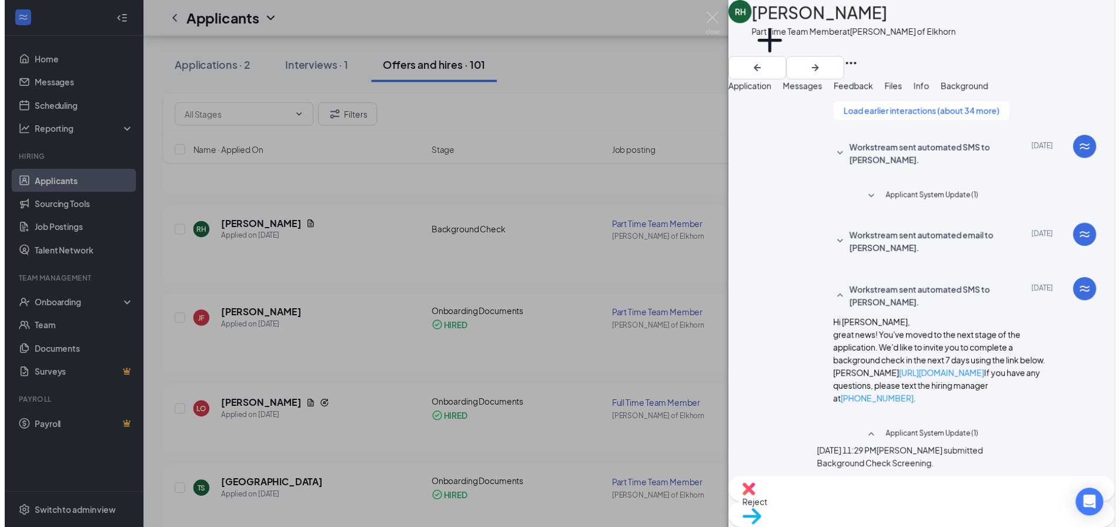
scroll to position [152, 0]
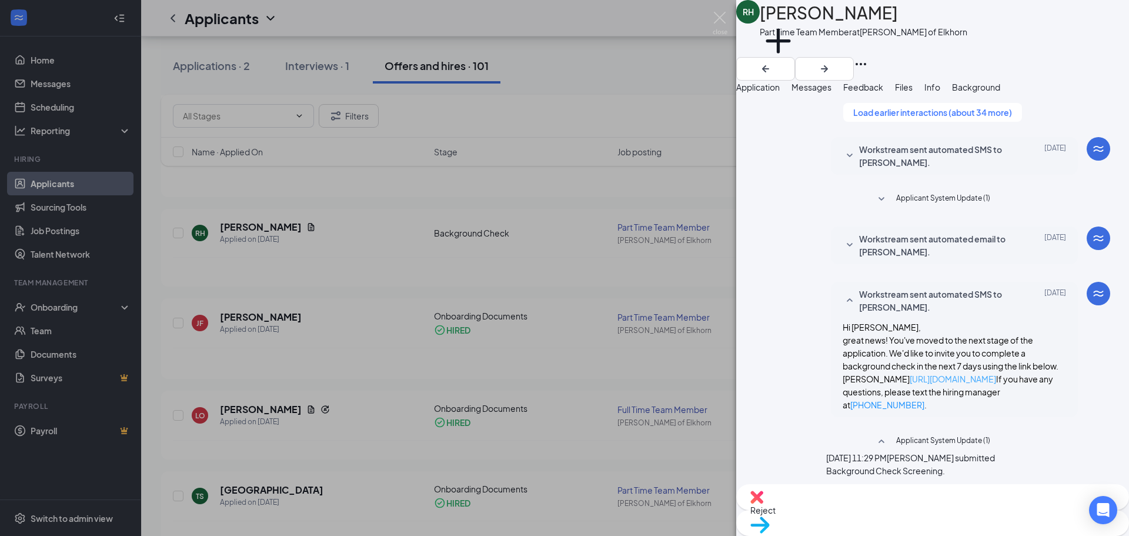
click at [913, 373] on link "[URL][DOMAIN_NAME]" at bounding box center [952, 378] width 86 height 11
click at [716, 21] on img at bounding box center [719, 23] width 15 height 23
